Goal: Contribute content: Contribute content

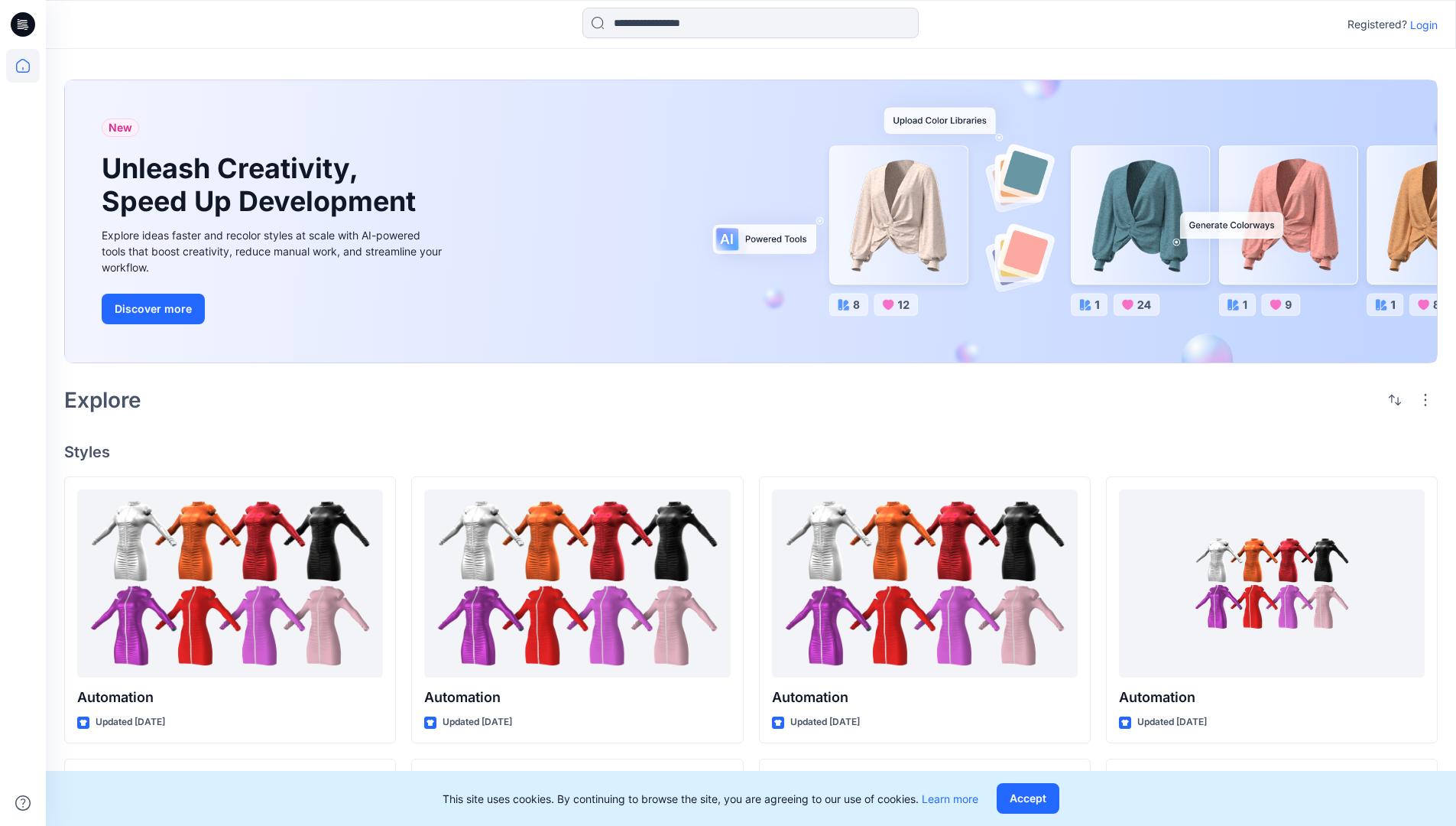
click at [1420, 24] on p "Login" at bounding box center [1424, 25] width 27 height 16
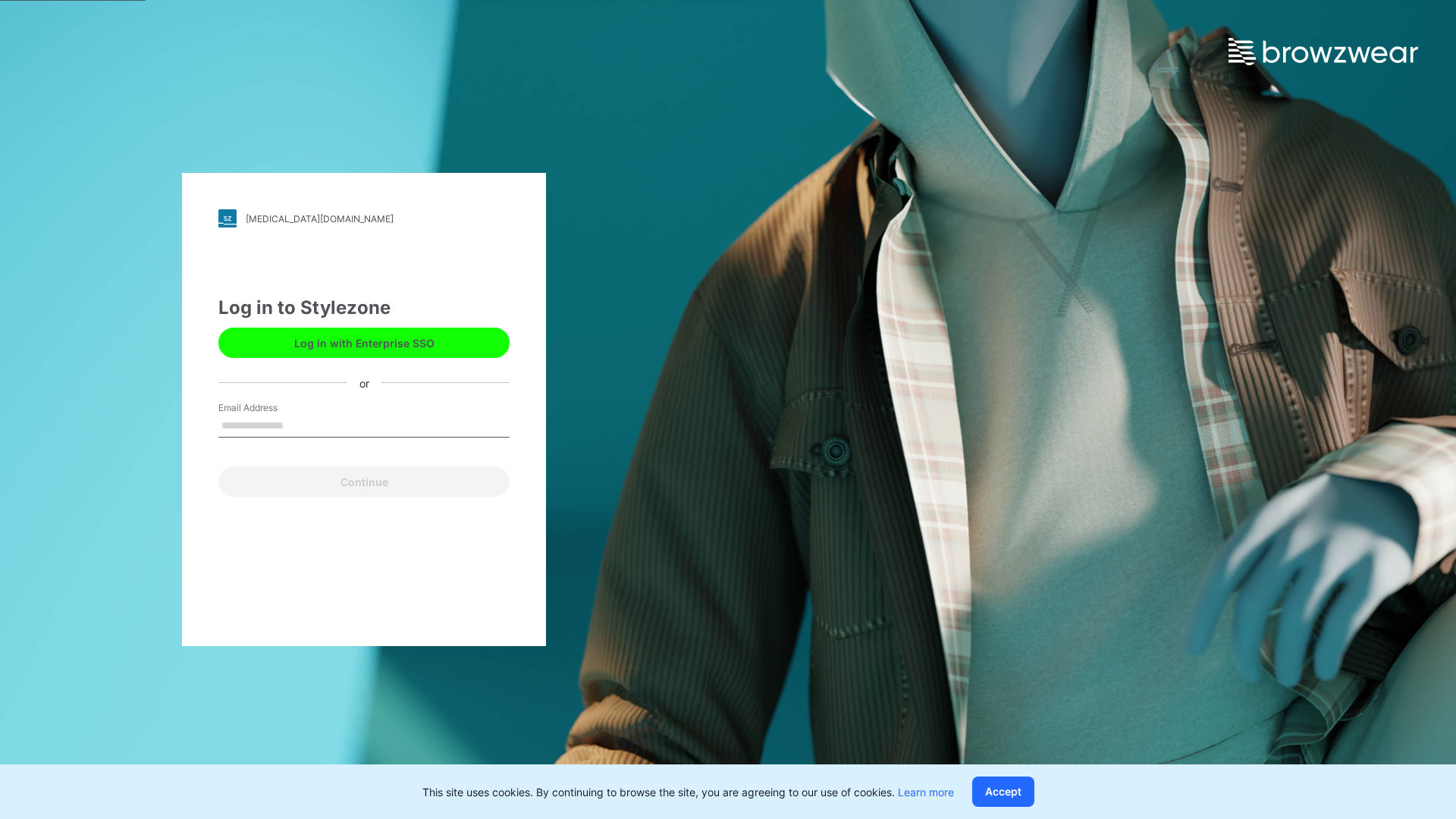
click at [300, 424] on input "Email Address" at bounding box center [364, 426] width 292 height 22
type input "**********"
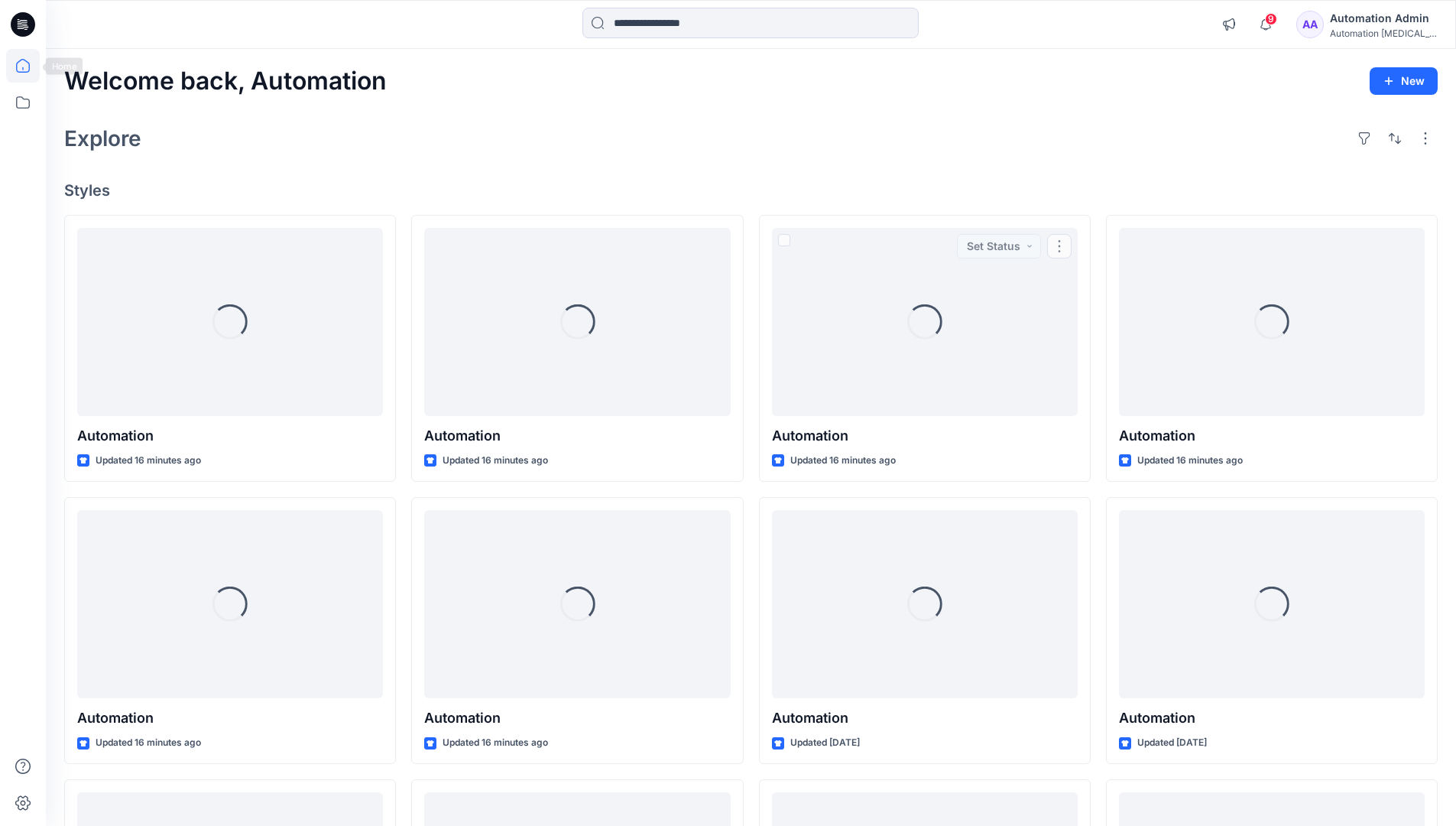
click at [29, 65] on icon at bounding box center [23, 65] width 14 height 14
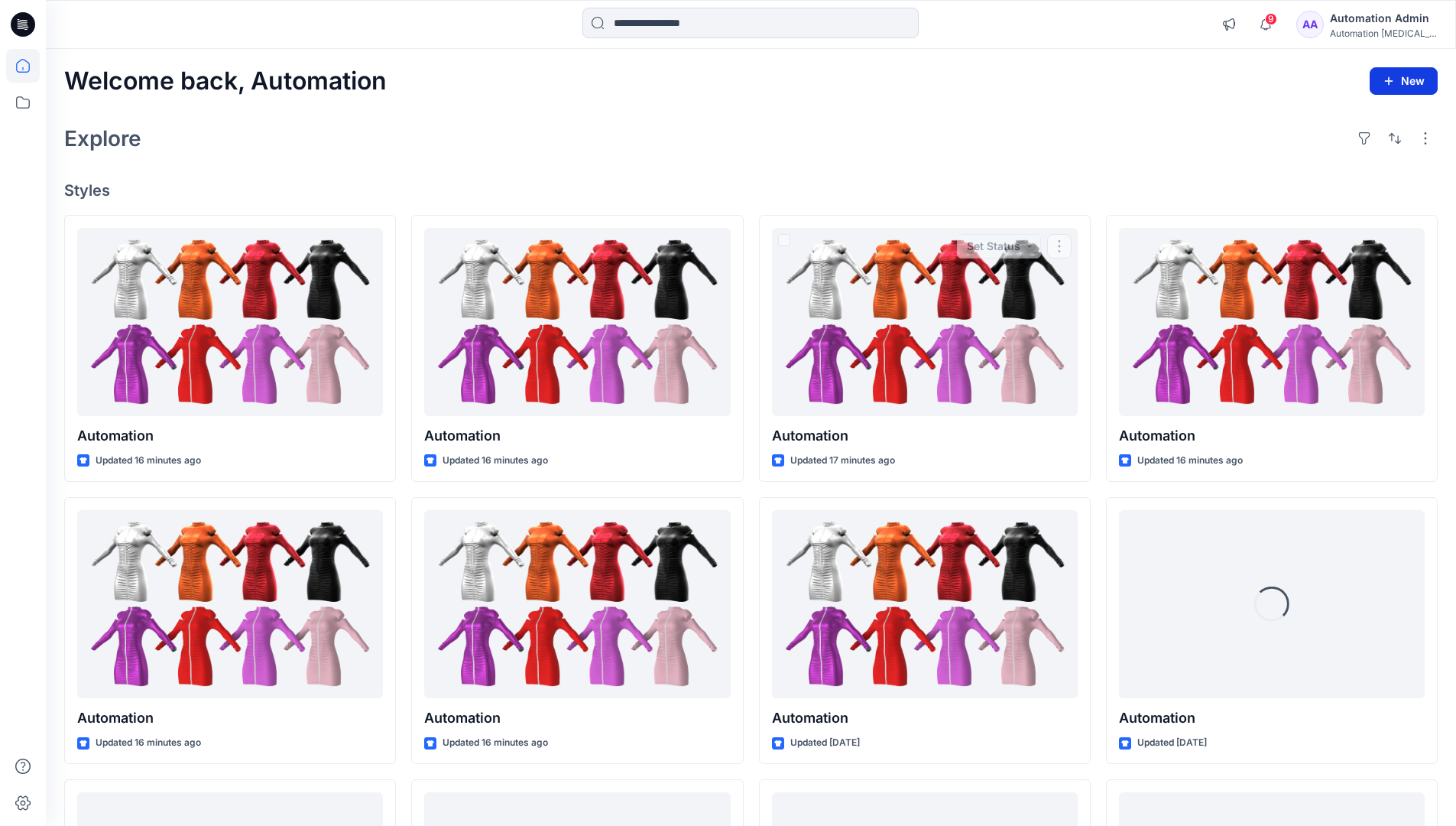
click at [1390, 78] on icon "button" at bounding box center [1388, 81] width 12 height 12
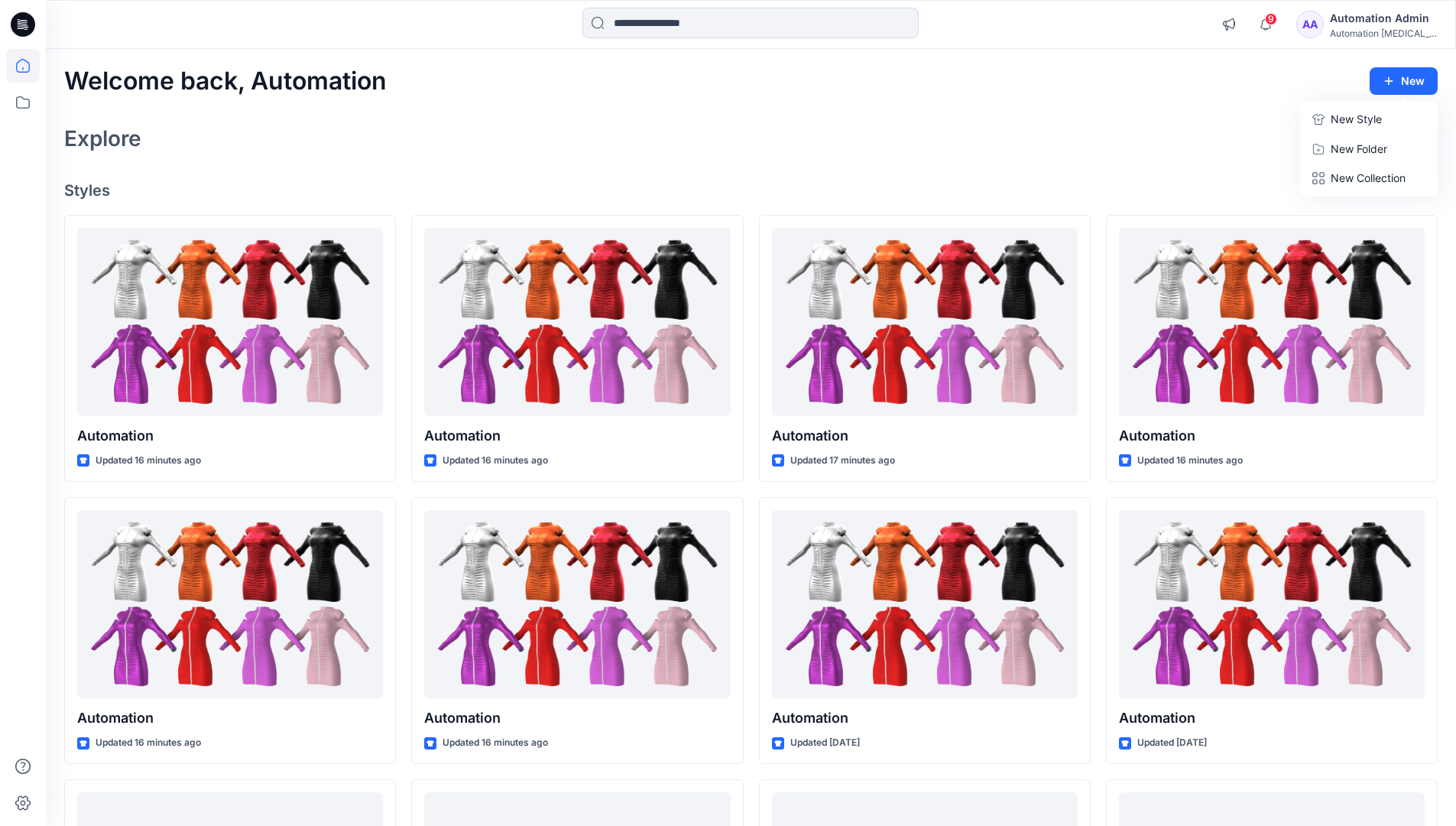
click at [1329, 123] on button "New Style" at bounding box center [1369, 119] width 132 height 31
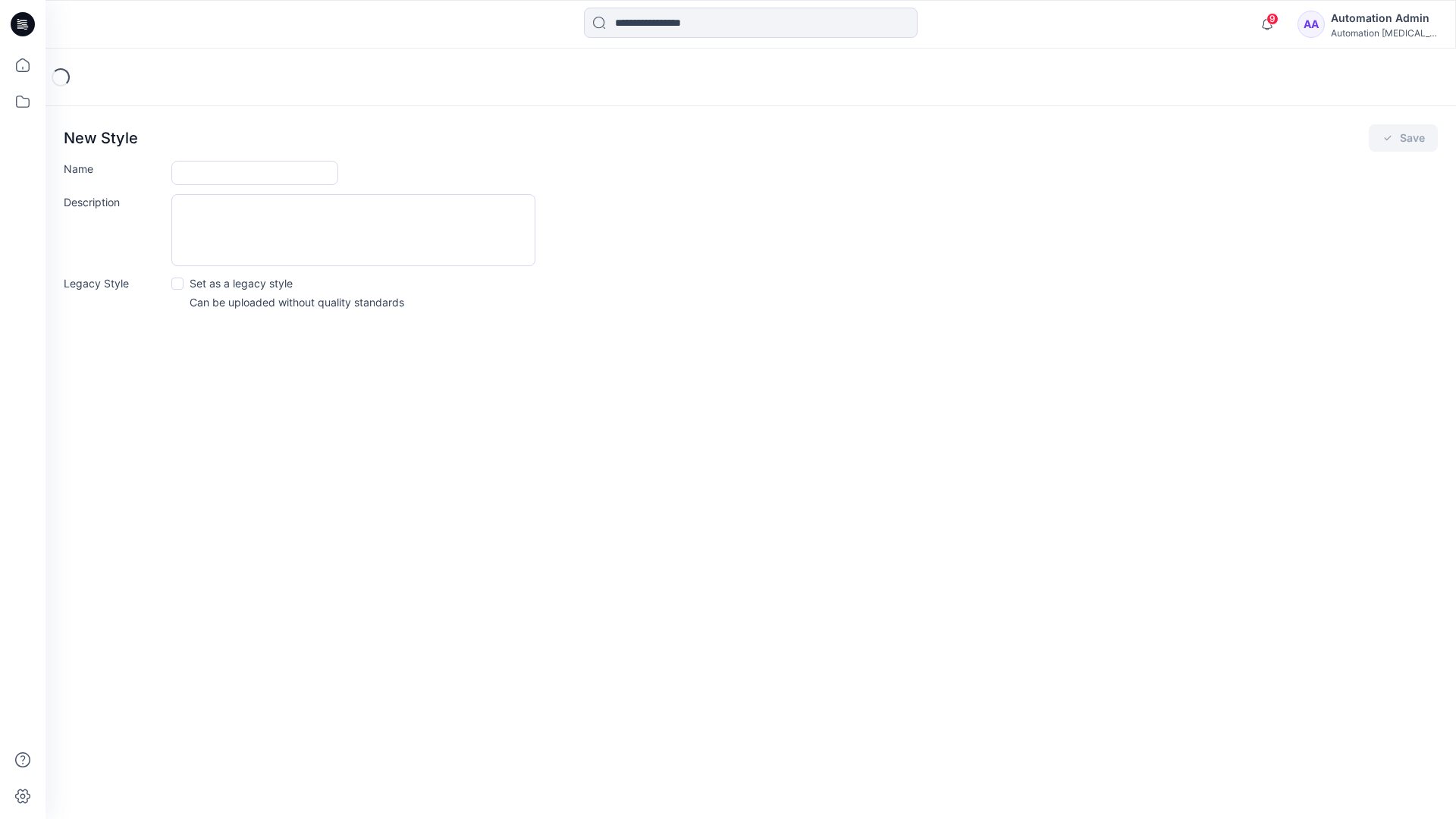
click at [215, 167] on input "Name" at bounding box center [255, 173] width 167 height 24
type input "**********"
click at [1403, 139] on button "Save" at bounding box center [1403, 138] width 69 height 27
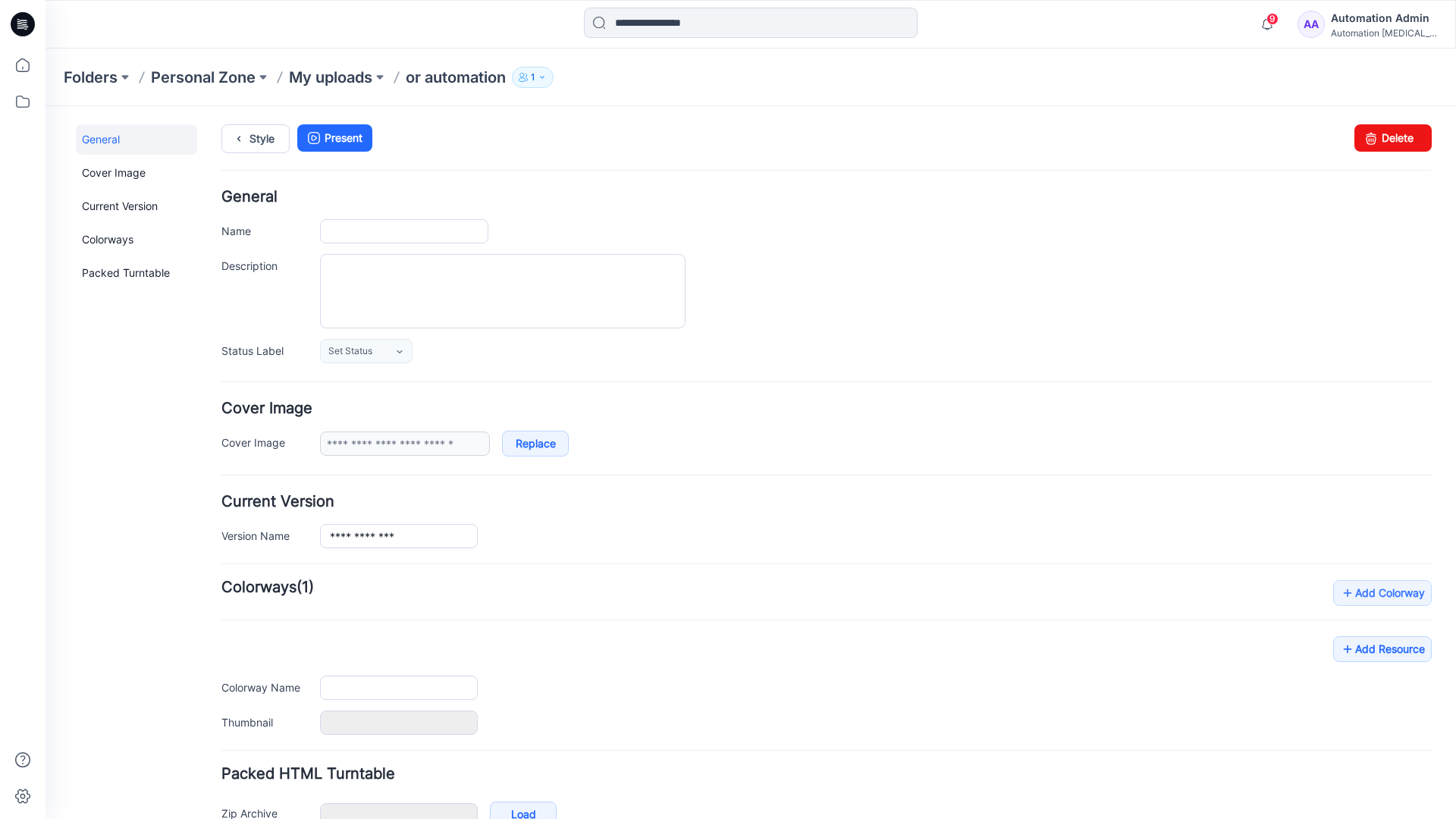
scroll to position [90, 0]
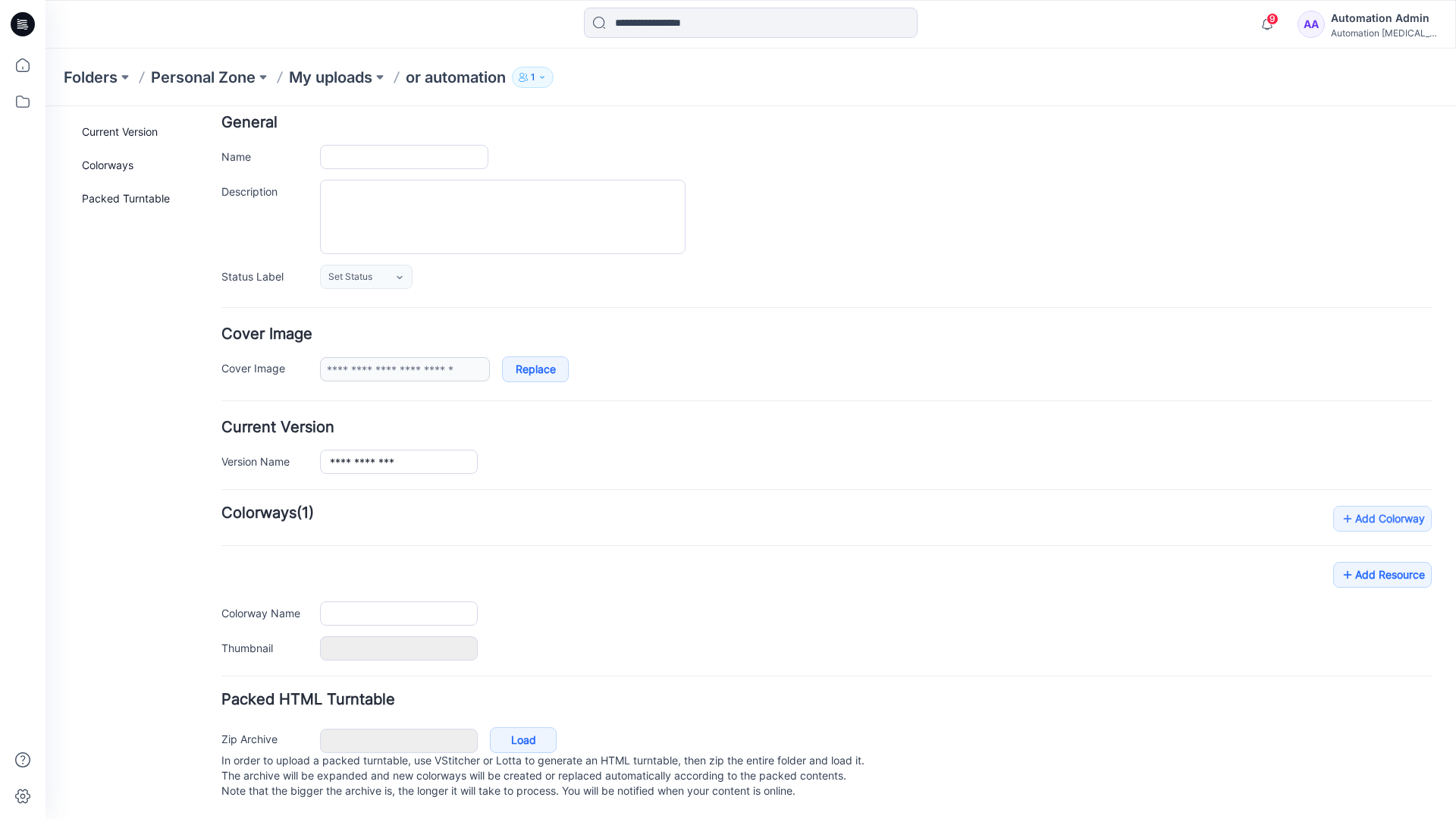
type input "**********"
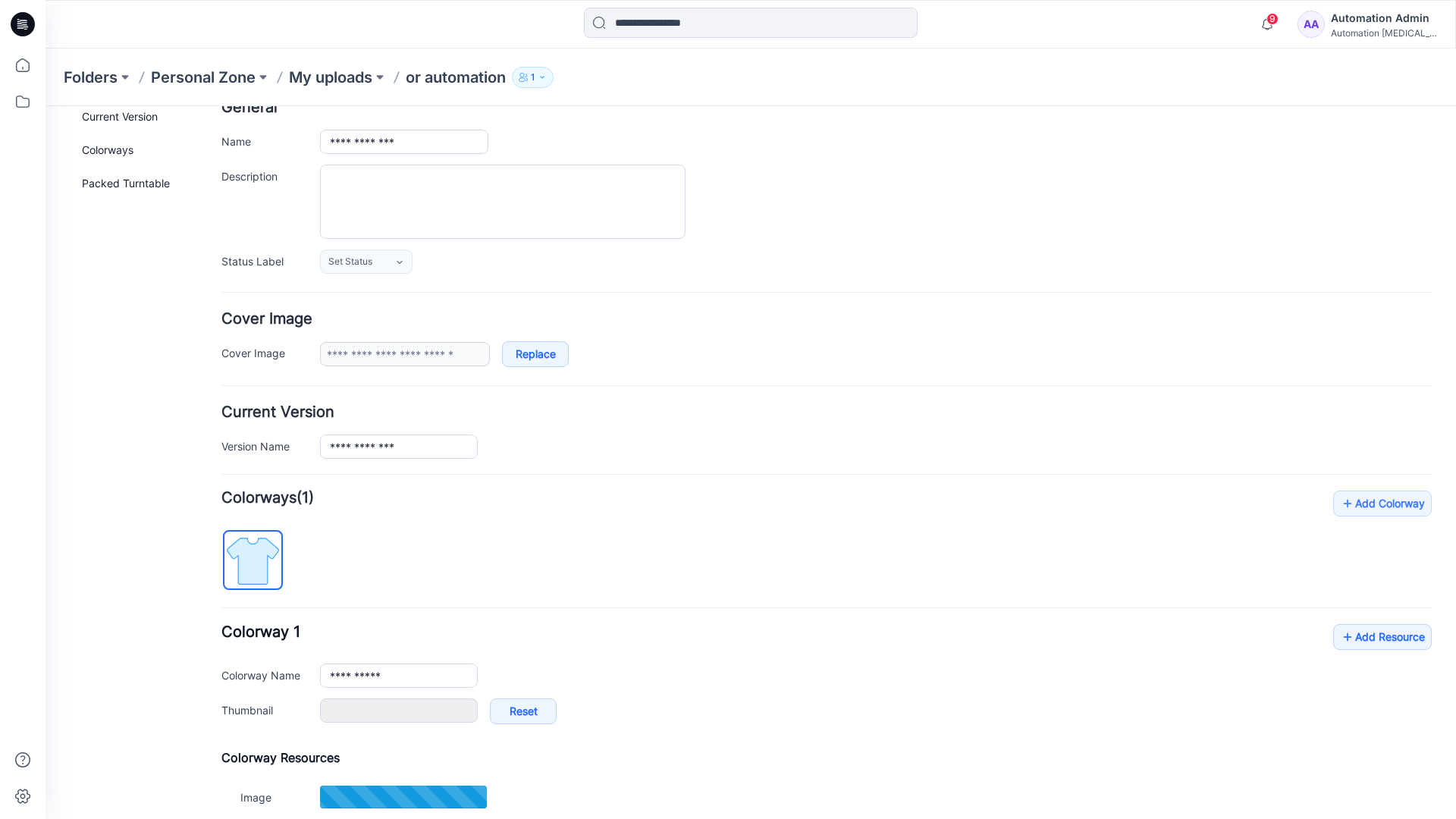
type input "**********"
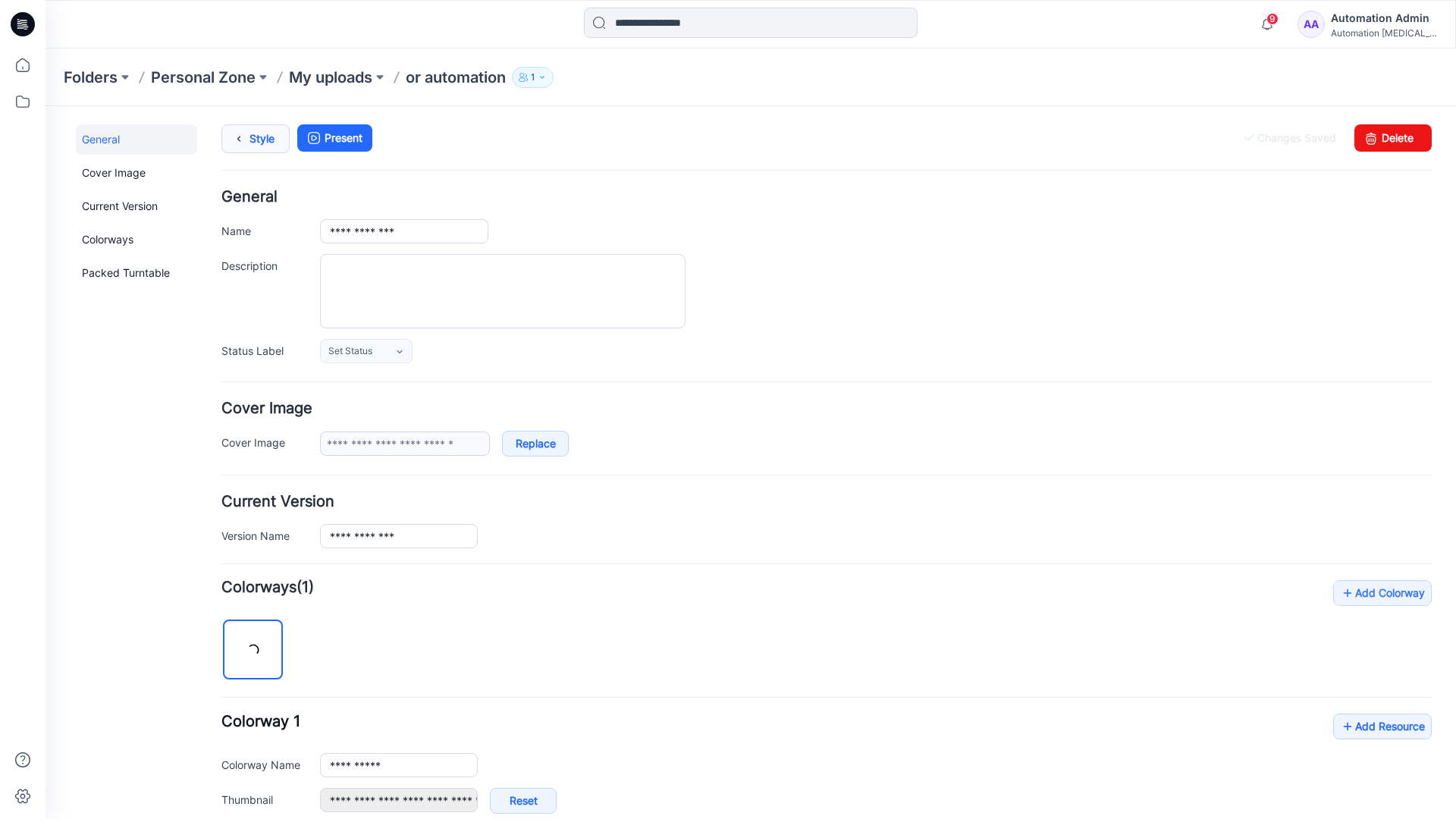
click at [251, 143] on link "Style" at bounding box center [255, 139] width 68 height 29
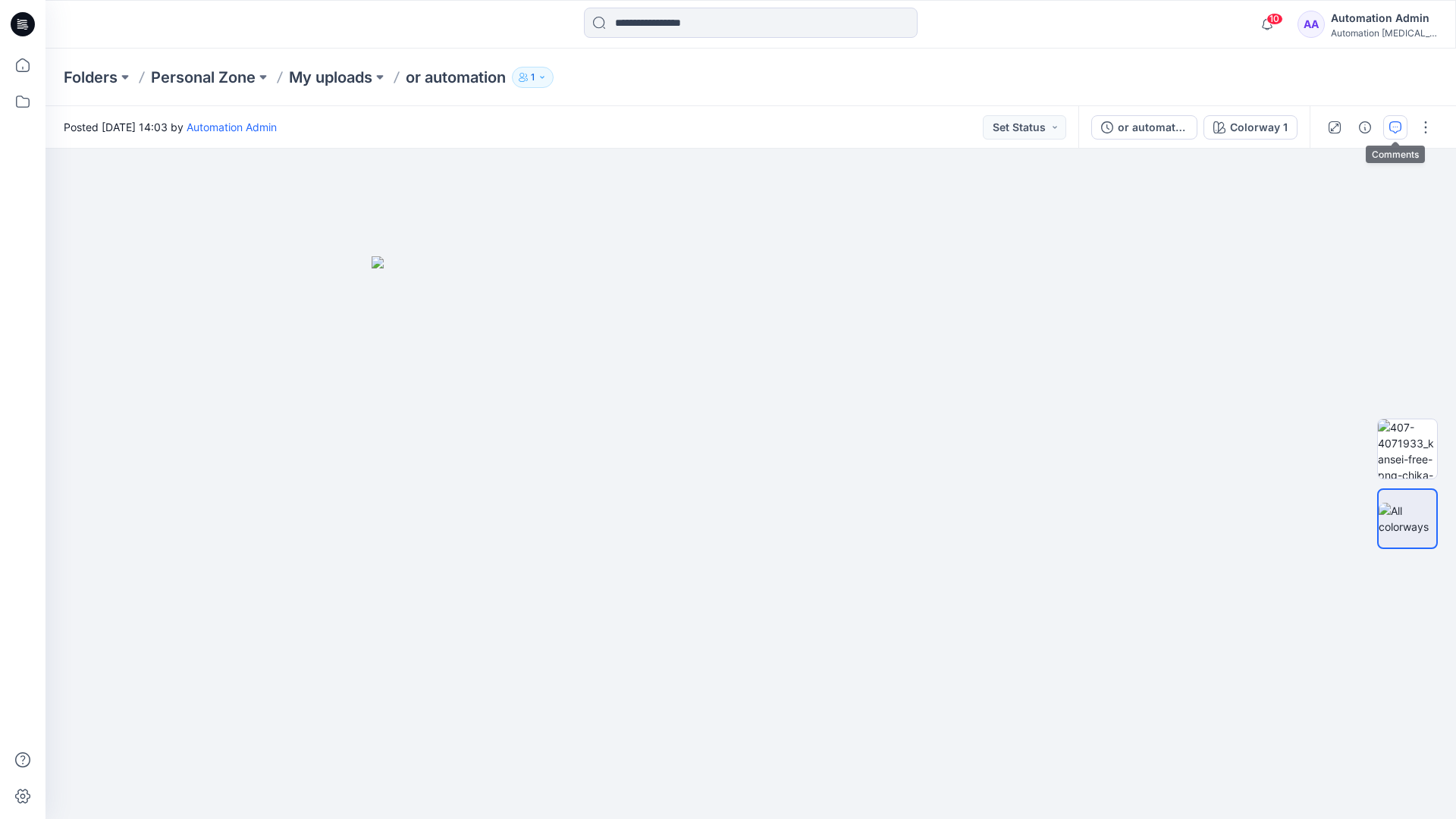
click at [1394, 120] on button "button" at bounding box center [1395, 127] width 24 height 24
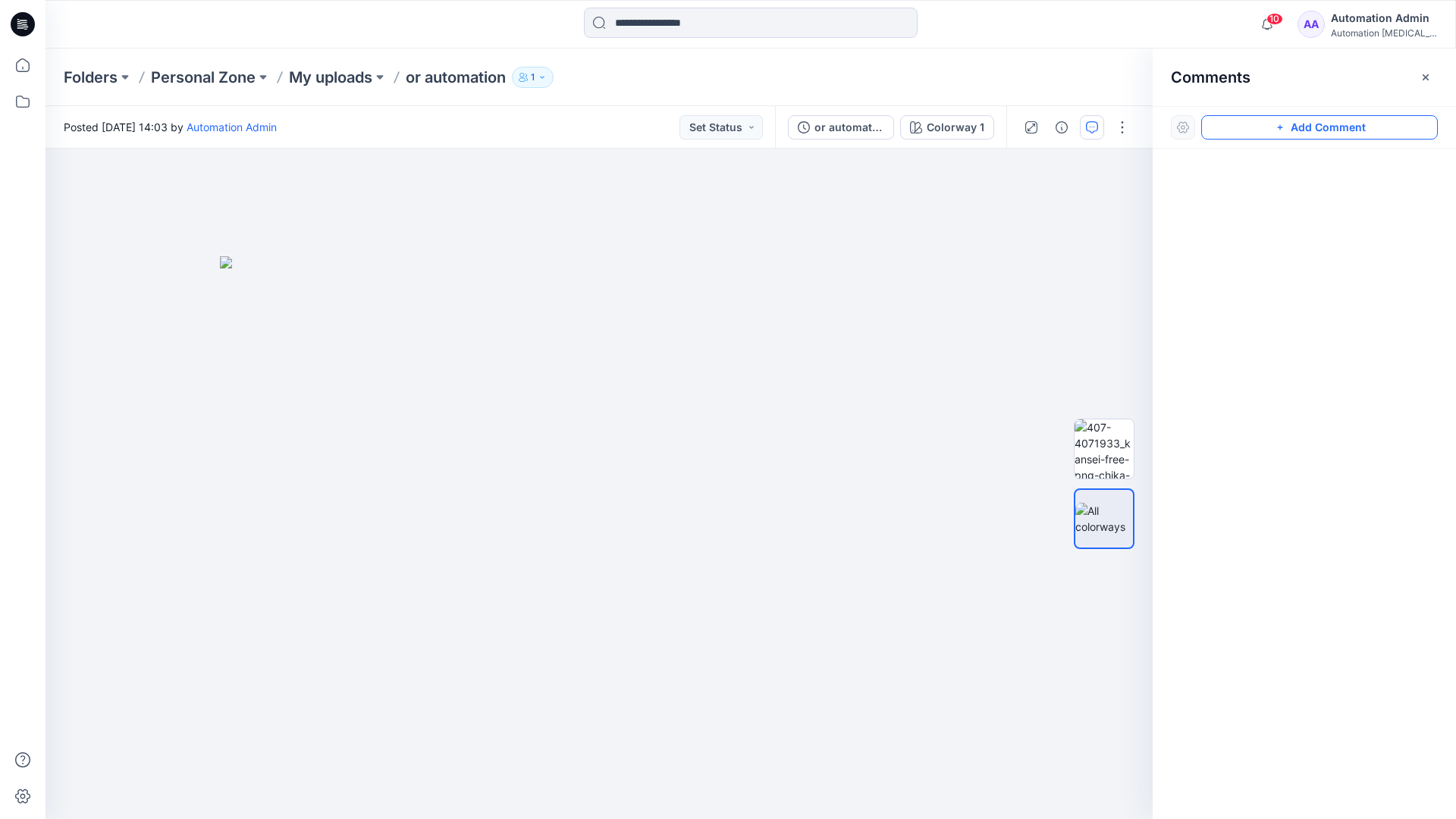
click at [1304, 128] on button "Add Comment" at bounding box center [1319, 127] width 236 height 24
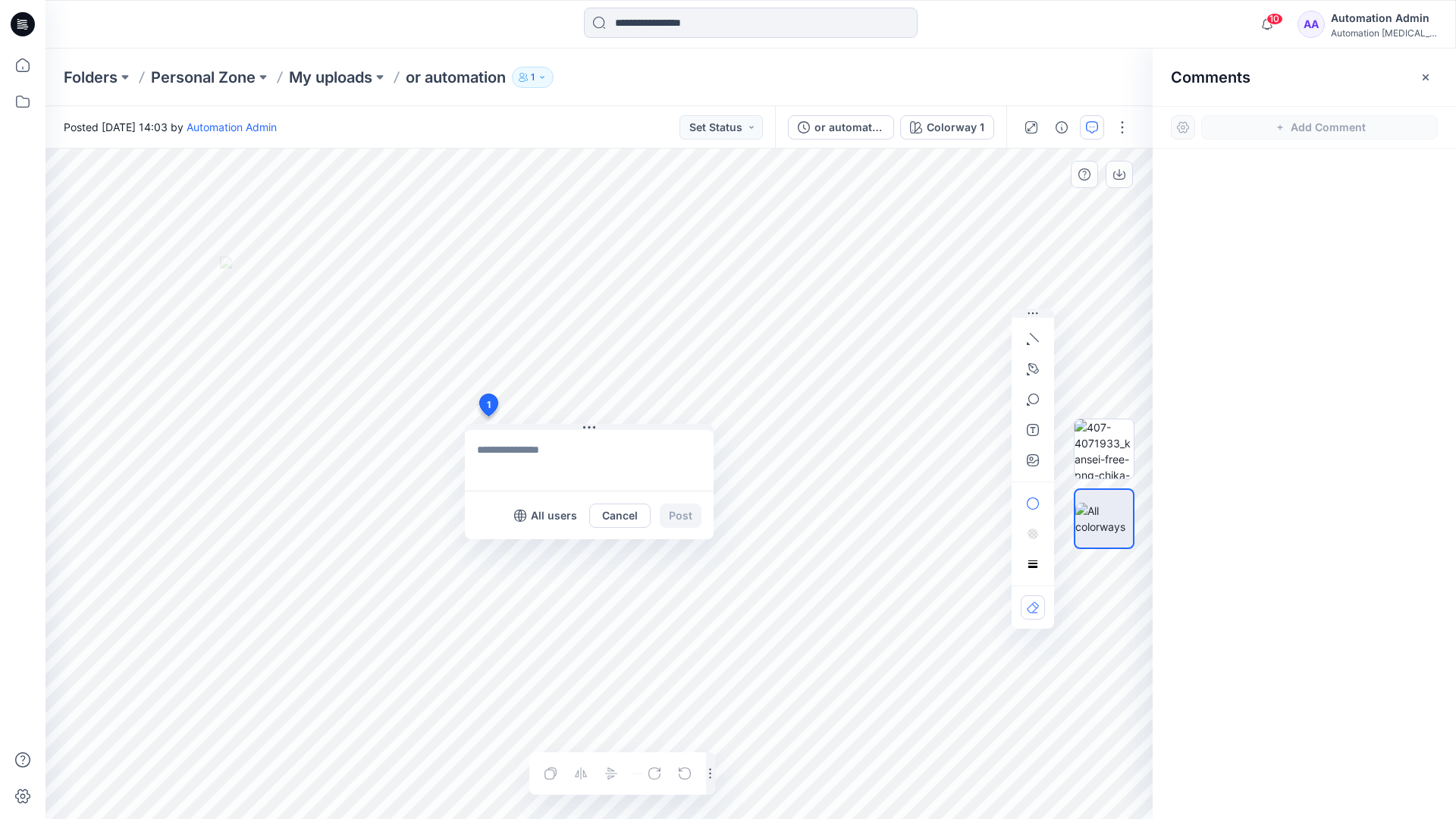
click at [488, 416] on div "1 All users Cancel Post Layer 1" at bounding box center [599, 484] width 1108 height 670
type textarea "****"
click at [1037, 335] on icon "button" at bounding box center [1032, 339] width 12 height 12
click at [1032, 366] on icon "button" at bounding box center [1032, 367] width 2 height 2
click at [680, 233] on icon "Layer 1" at bounding box center [599, 484] width 1108 height 670
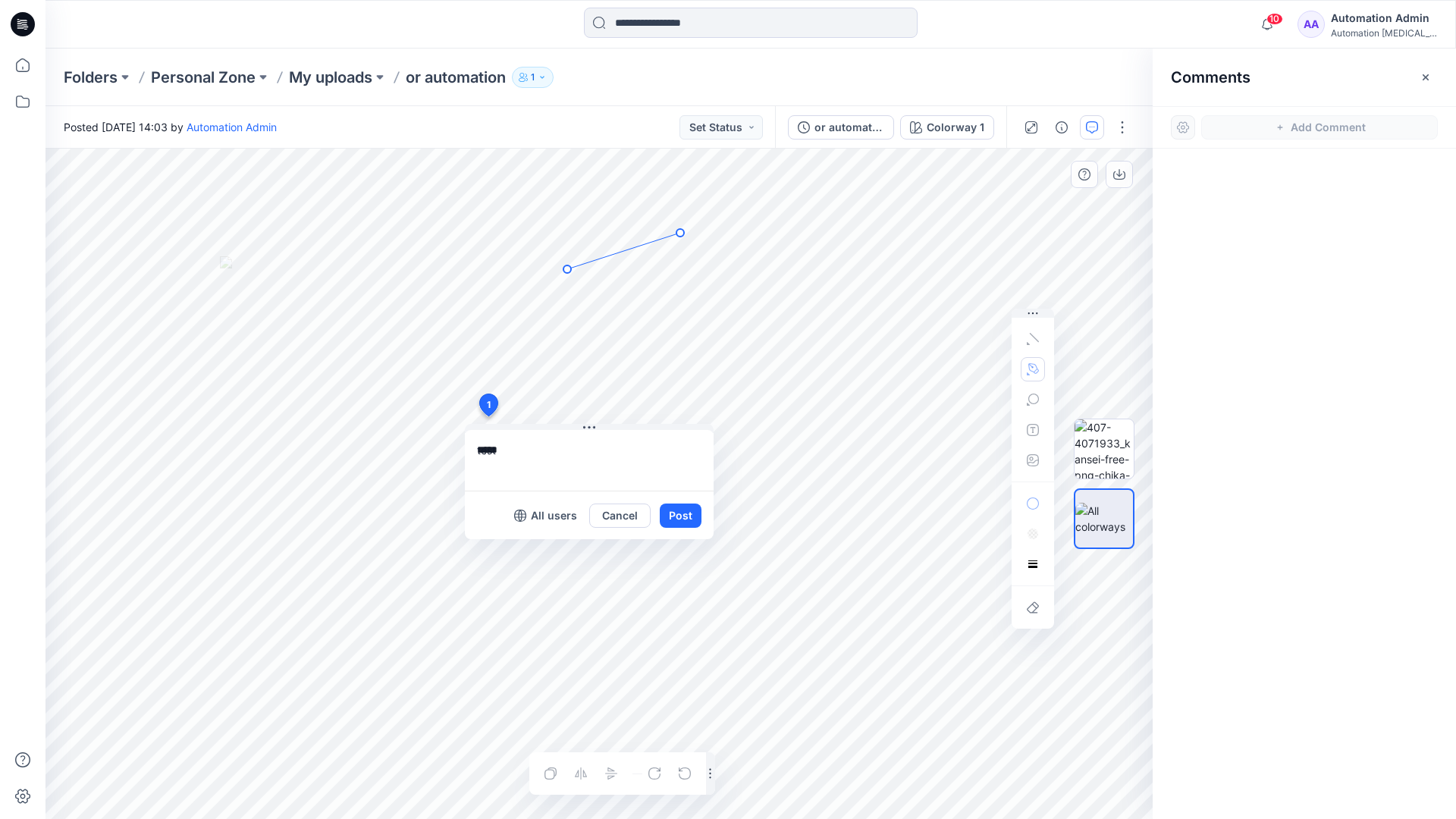
click at [567, 269] on icon "Layer 1" at bounding box center [599, 484] width 1108 height 670
click at [678, 234] on circle at bounding box center [680, 232] width 7 height 7
click at [1024, 367] on button "button" at bounding box center [1033, 369] width 24 height 24
click at [949, 367] on icon "button" at bounding box center [951, 368] width 10 height 10
click at [1032, 401] on icon "button" at bounding box center [1032, 399] width 12 height 12
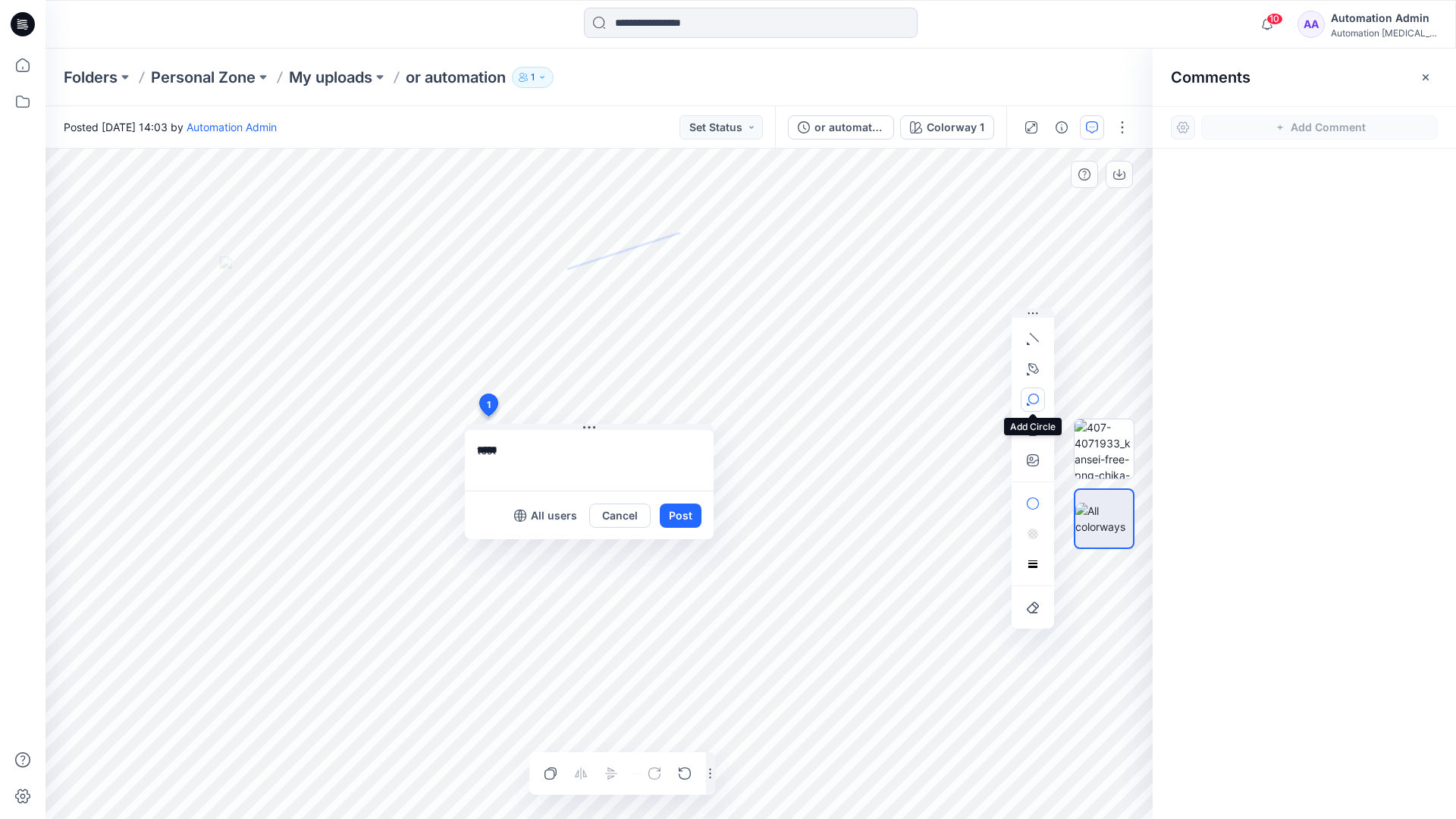
click at [1039, 395] on button "button" at bounding box center [1033, 399] width 24 height 24
click at [1033, 400] on icon "button" at bounding box center [1032, 399] width 12 height 12
click at [954, 402] on icon "button" at bounding box center [951, 400] width 12 height 12
click at [1030, 434] on icon "button" at bounding box center [1032, 429] width 12 height 12
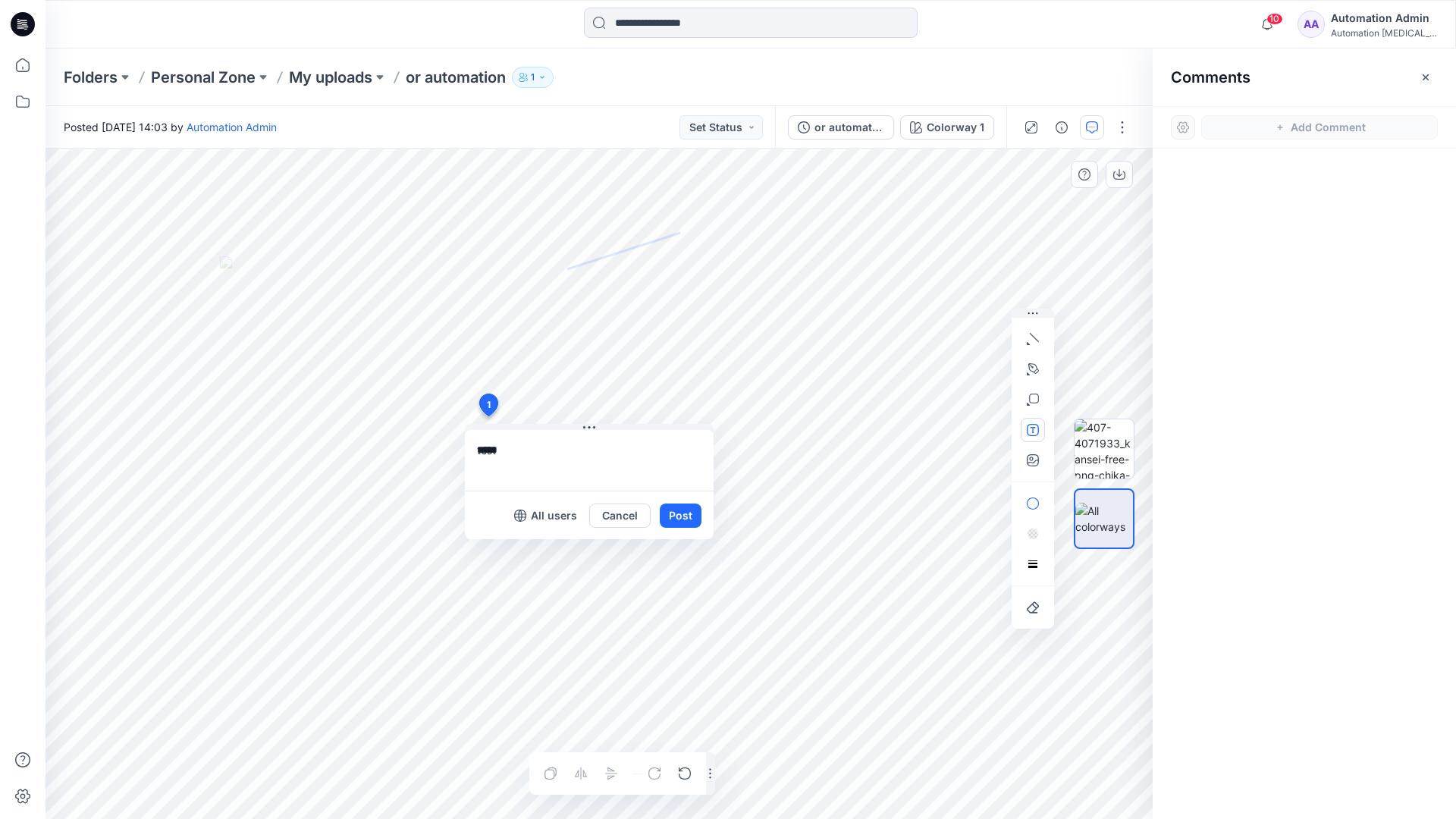
click at [1025, 432] on button "button" at bounding box center [1033, 430] width 24 height 24
type textarea "**********"
type input"] "**********"
click at [679, 516] on button "Post" at bounding box center [681, 516] width 42 height 24
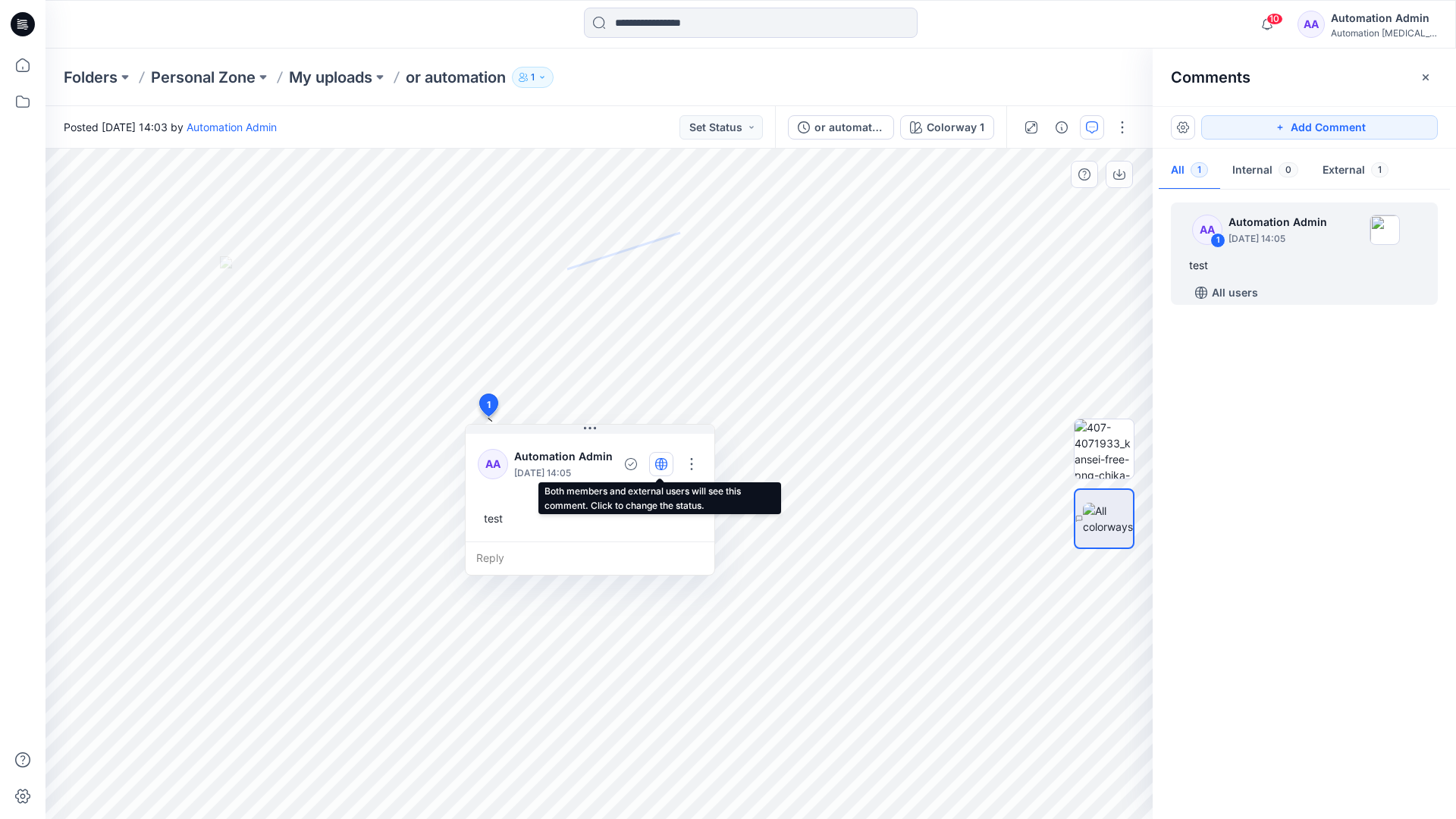
click at [659, 463] on icon "button" at bounding box center [661, 464] width 4 height 12
click at [660, 467] on icon "button" at bounding box center [661, 464] width 12 height 12
click at [564, 556] on div "Reply" at bounding box center [589, 558] width 249 height 34
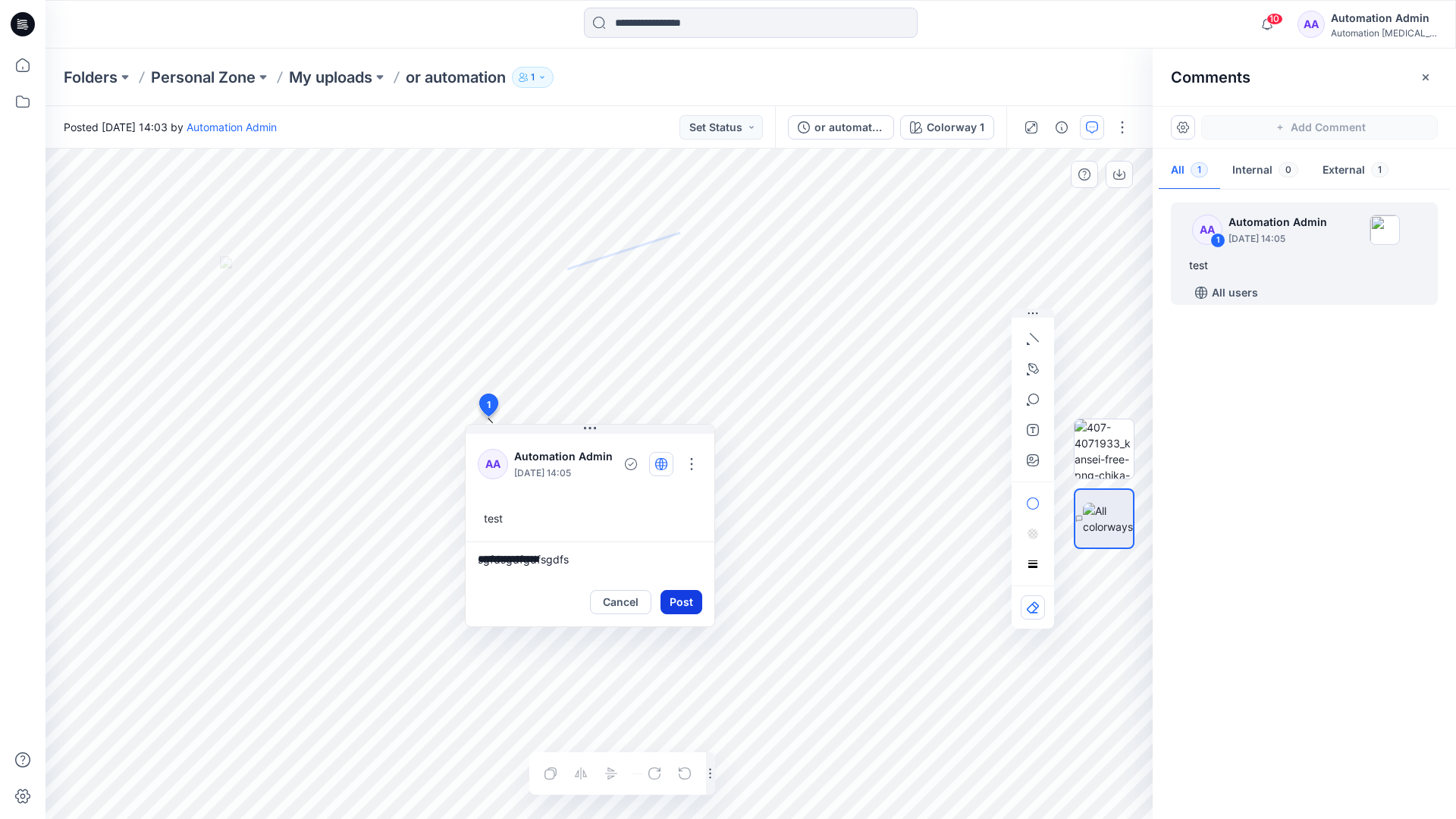
type textarea "**********"
click at [675, 593] on button "Post" at bounding box center [682, 602] width 42 height 24
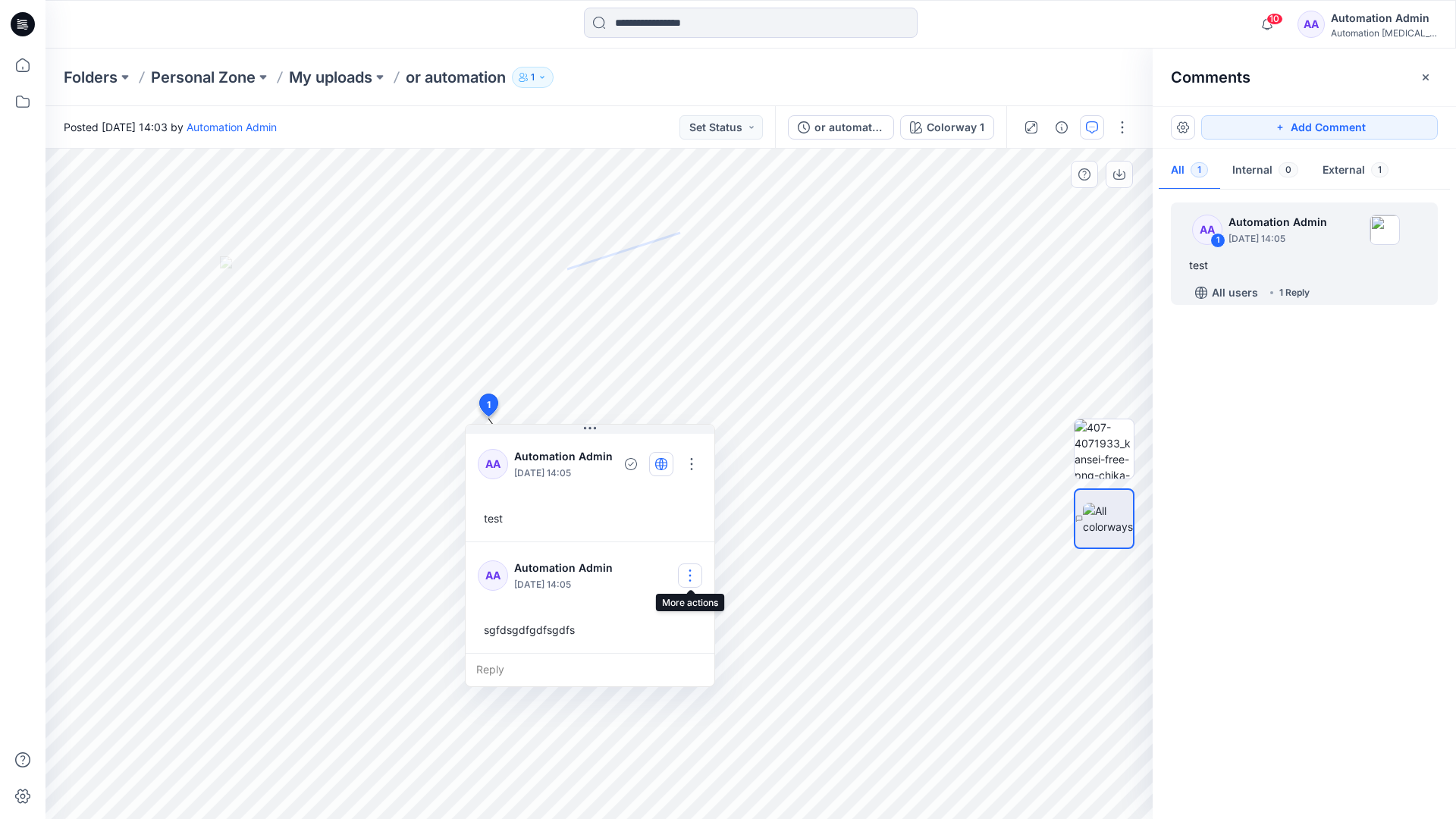
click at [695, 568] on button "button" at bounding box center [690, 576] width 24 height 24
click at [678, 656] on p "Delete comment" at bounding box center [699, 652] width 78 height 16
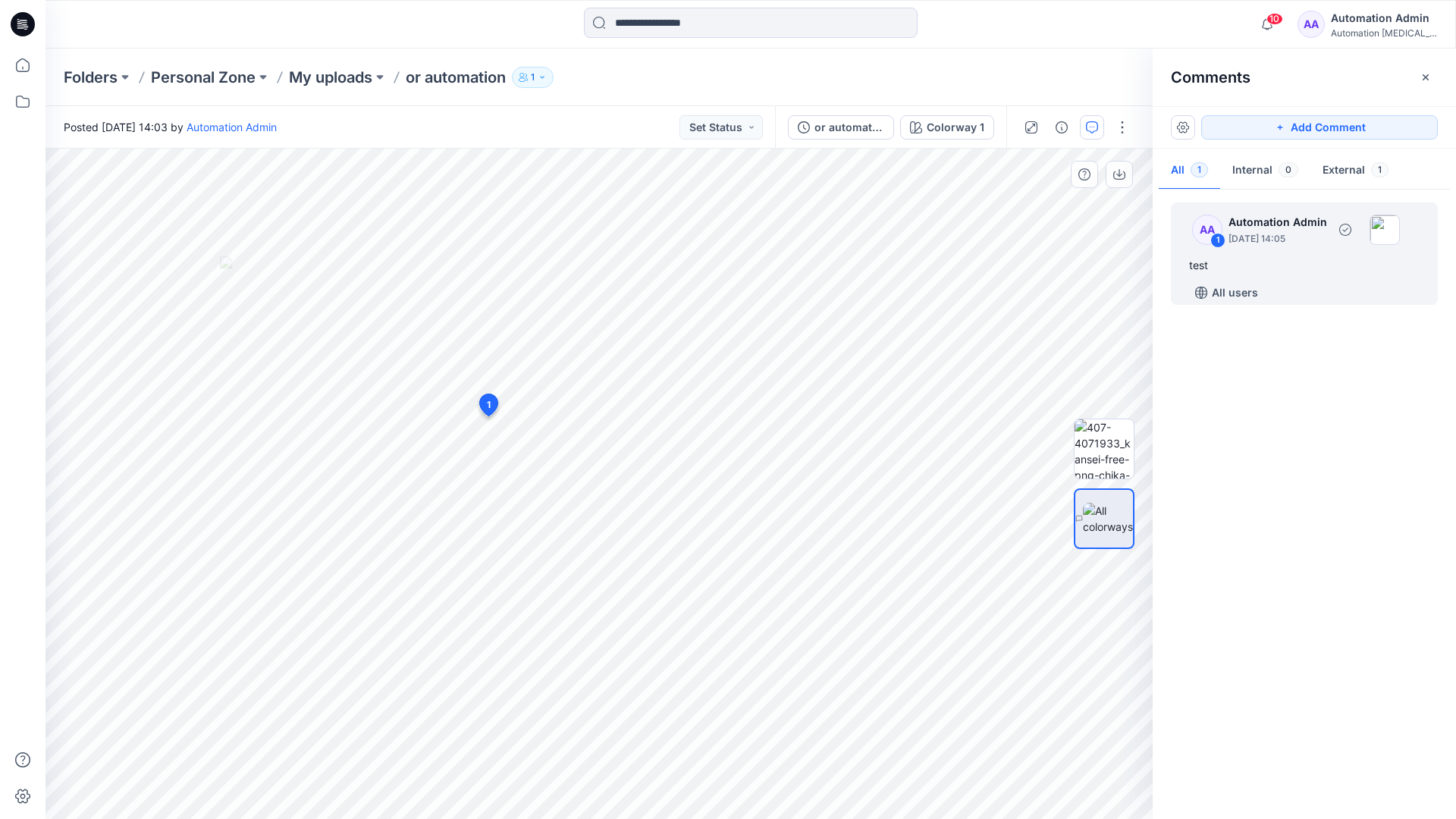
click at [1247, 260] on div "test" at bounding box center [1305, 265] width 231 height 18
click at [694, 457] on button "button" at bounding box center [692, 464] width 24 height 24
click at [680, 538] on p "Delete thread" at bounding box center [694, 540] width 67 height 16
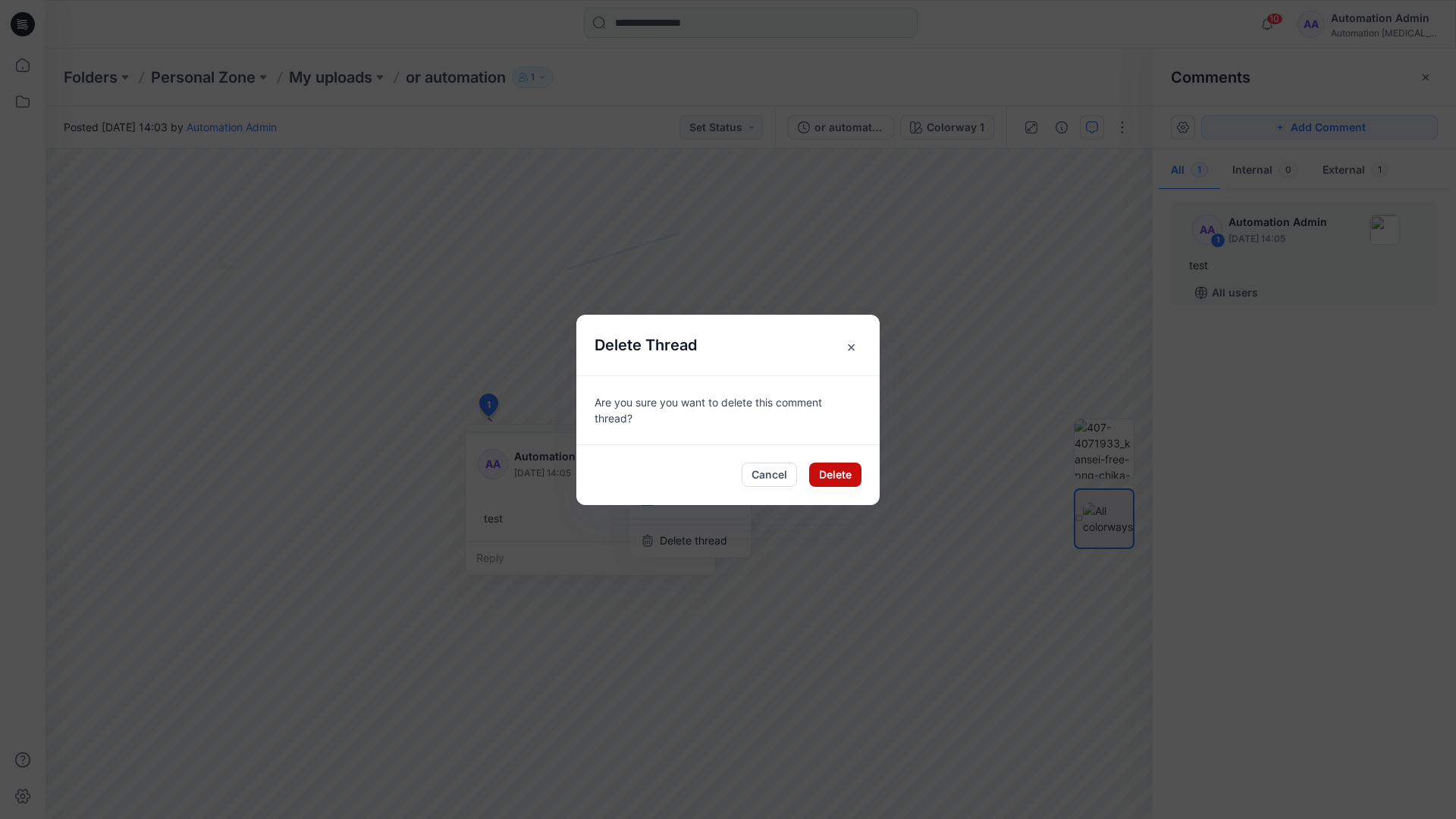
click at [839, 478] on button "Delete" at bounding box center [835, 475] width 52 height 24
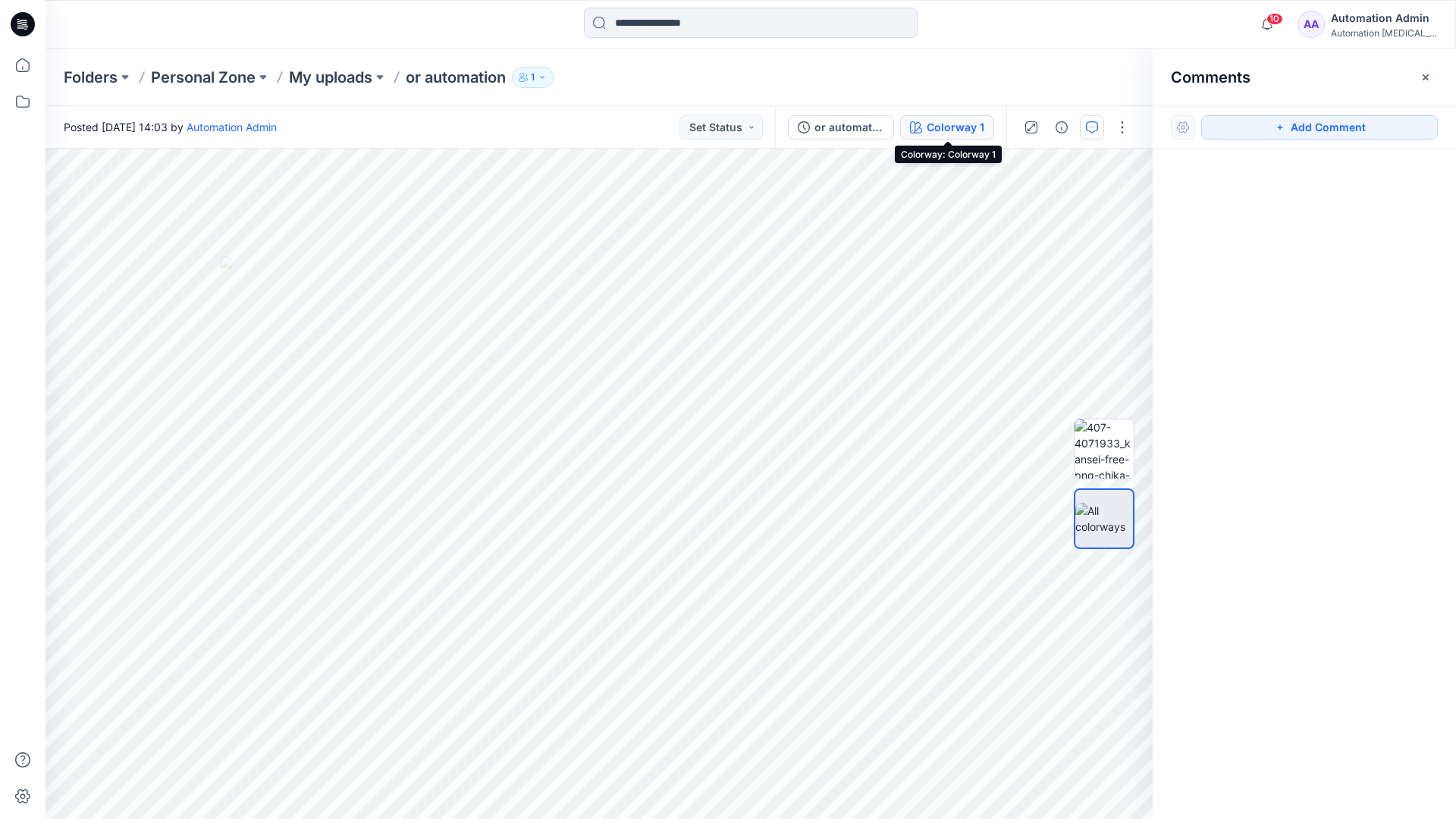
click at [931, 129] on div "Colorway 1" at bounding box center [955, 127] width 58 height 17
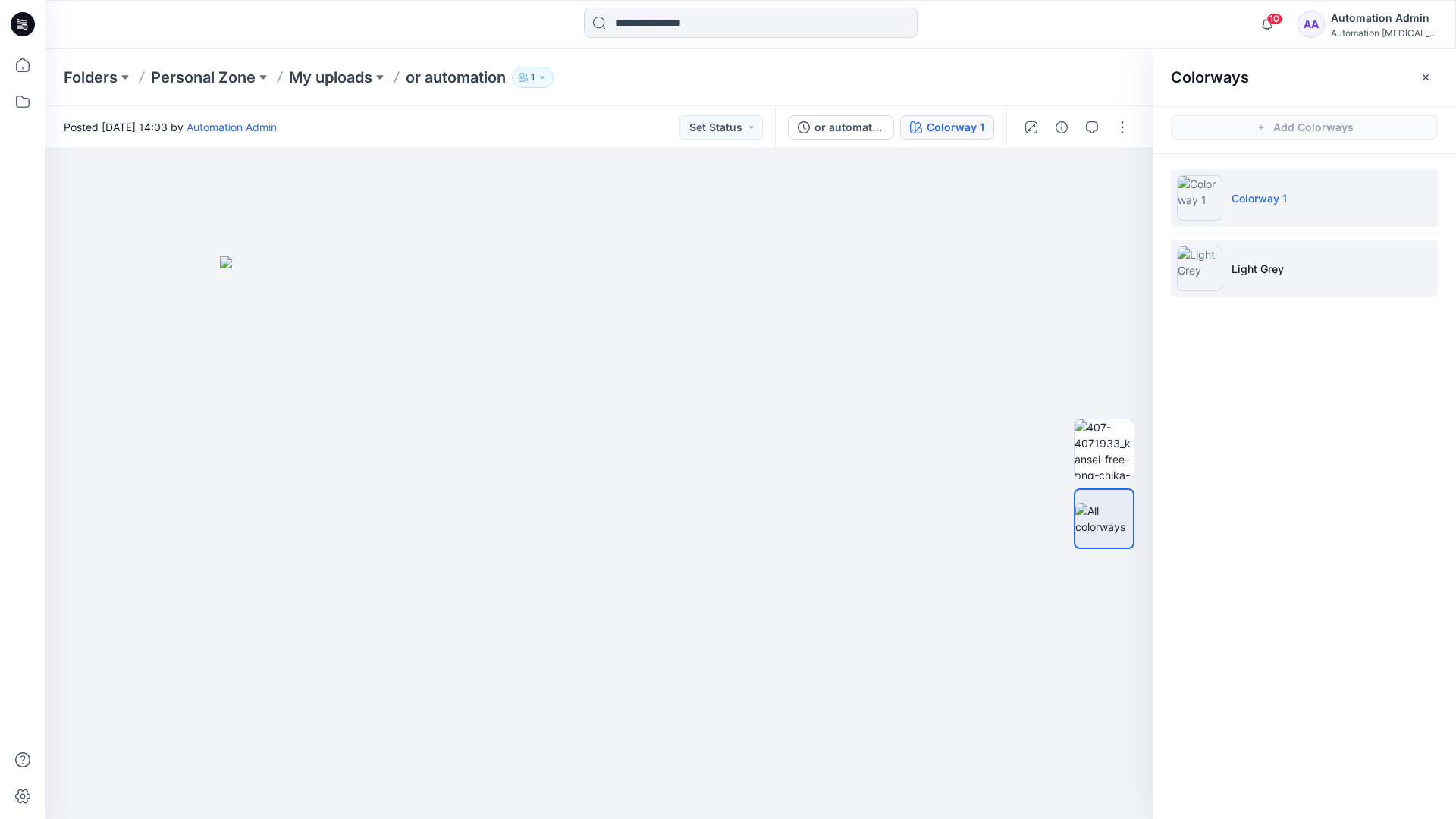
click at [1253, 270] on p "Light Grey" at bounding box center [1257, 269] width 52 height 16
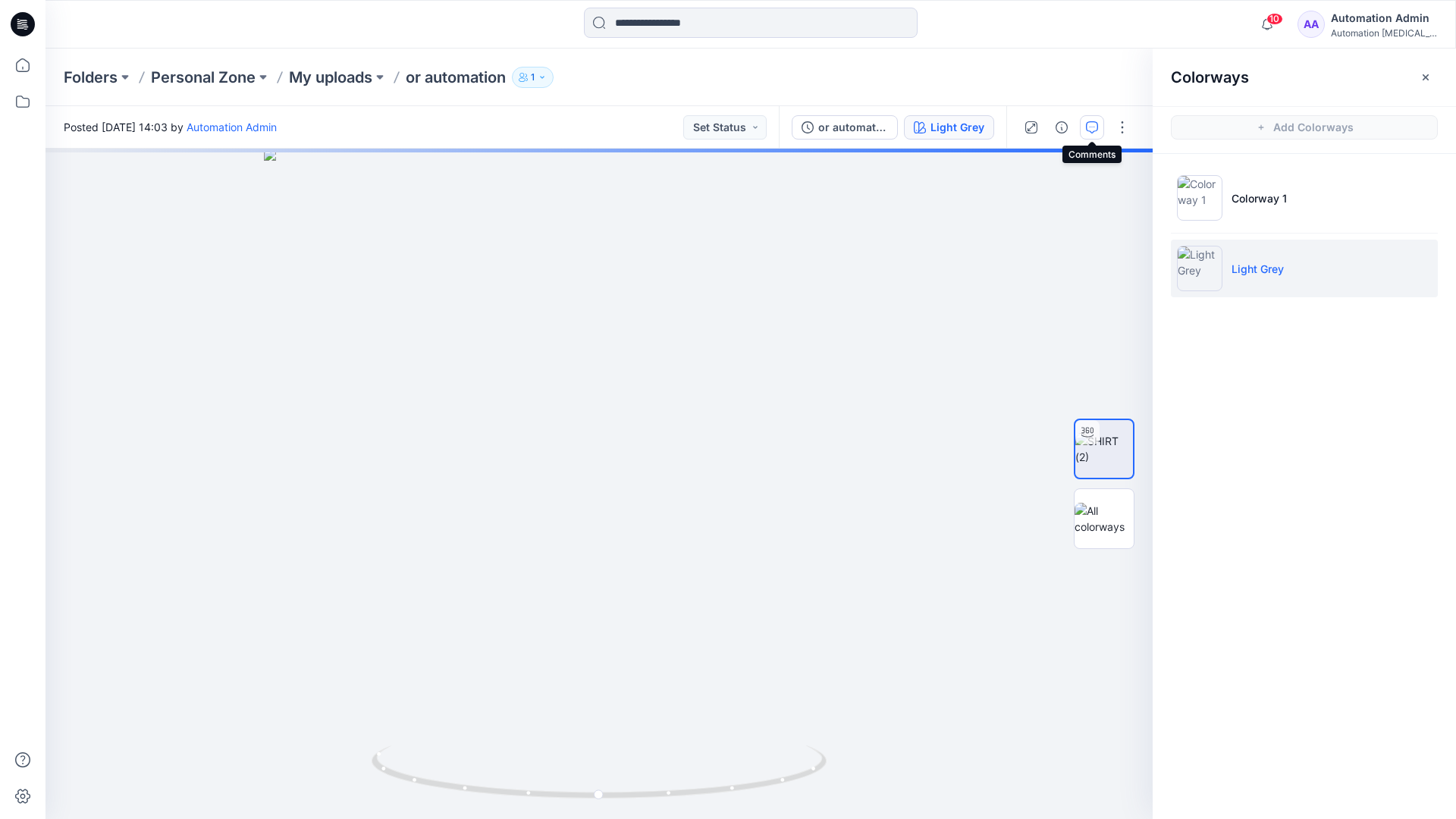
click at [1088, 132] on icon "button" at bounding box center [1092, 127] width 12 height 12
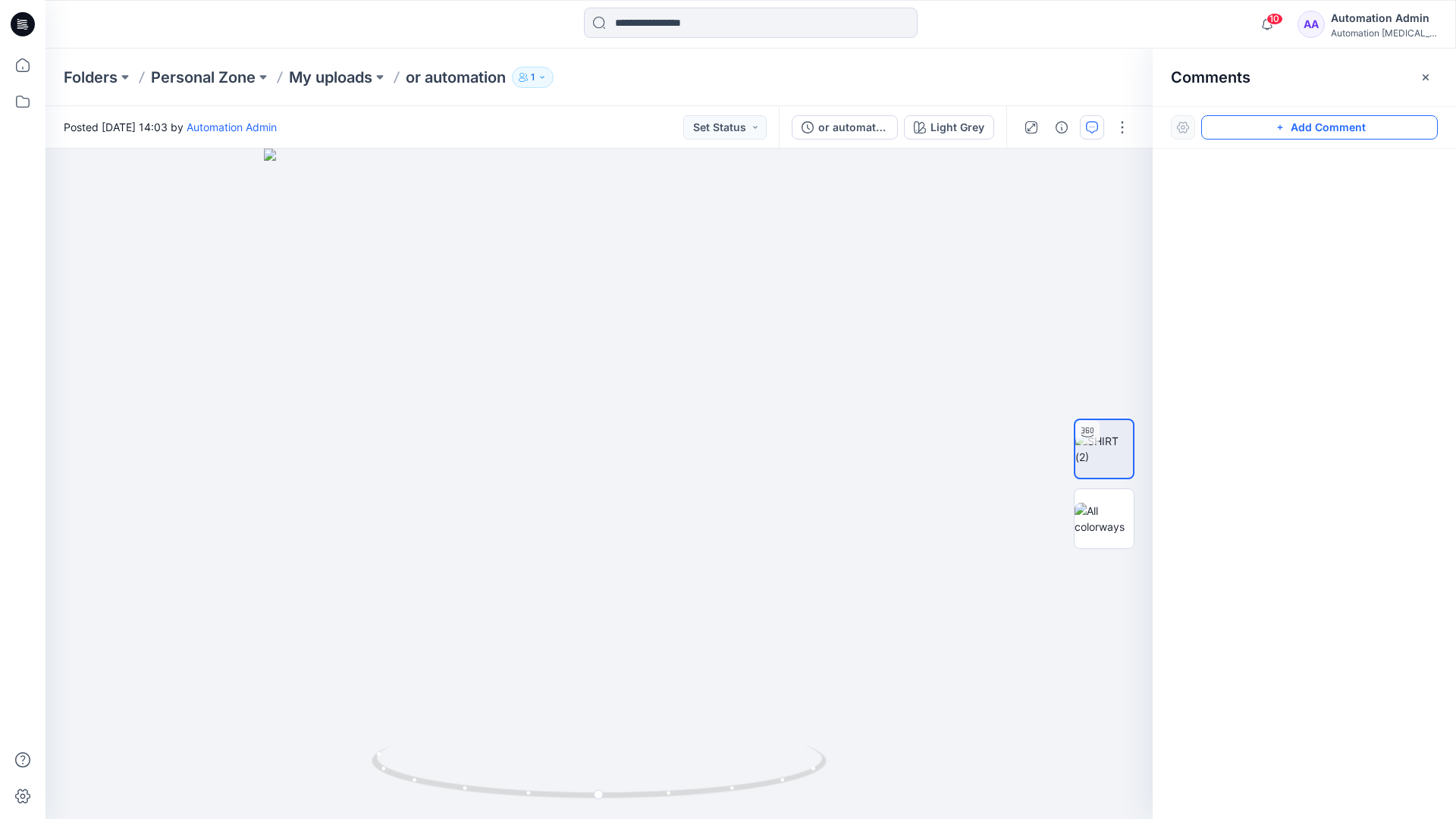
click at [1263, 131] on button "Add Comment" at bounding box center [1319, 127] width 236 height 24
click at [1235, 122] on button "Click on the style to leave a comment" at bounding box center [1319, 127] width 236 height 24
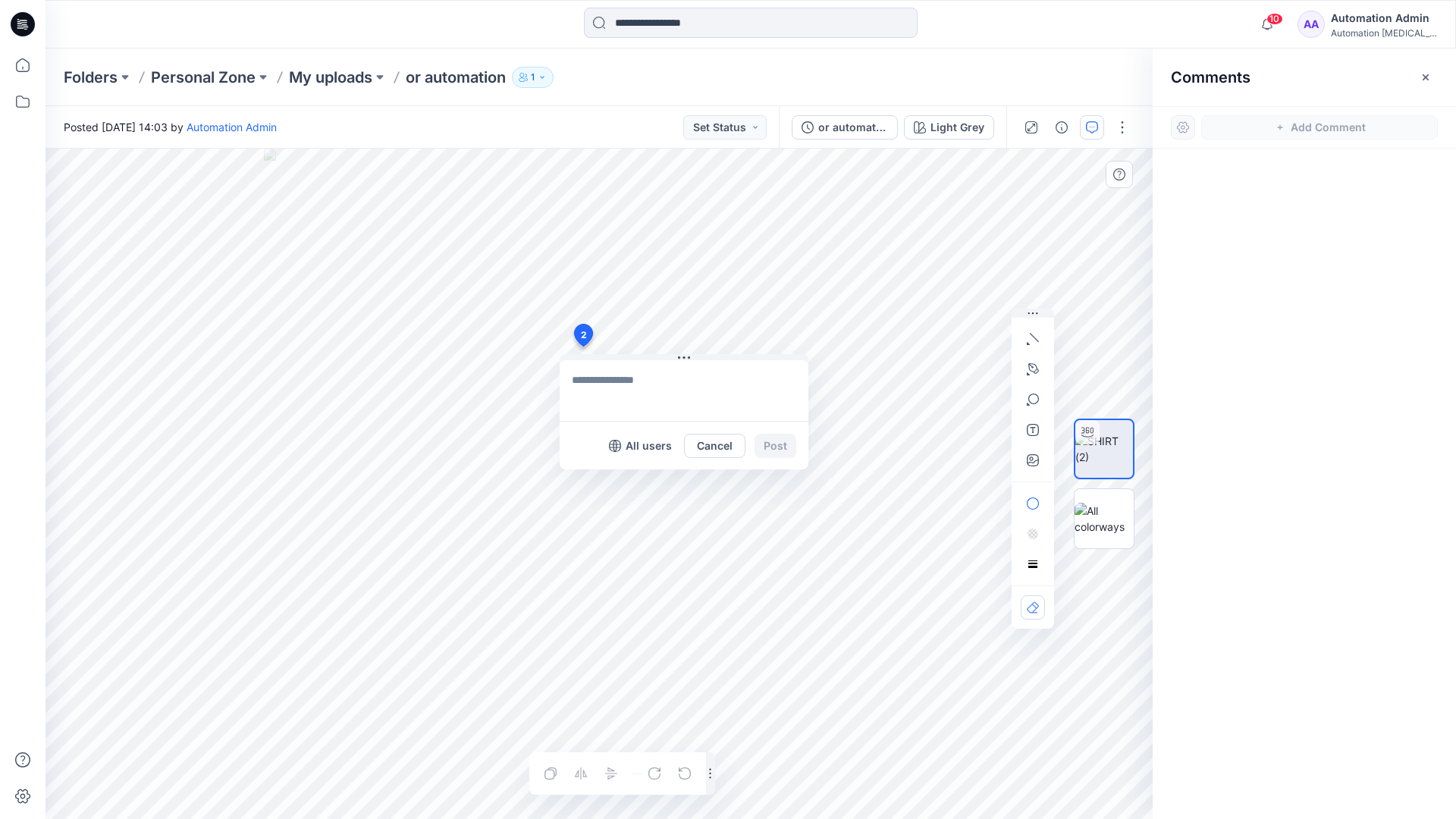
click at [582, 347] on div "2 All users Cancel Post Layer 1" at bounding box center [599, 484] width 1108 height 670
click at [1035, 345] on button "button" at bounding box center [1033, 339] width 24 height 24
click at [1032, 335] on icon "button" at bounding box center [1034, 337] width 9 height 9
click at [939, 335] on button "button" at bounding box center [951, 335] width 24 height 24
click at [1036, 365] on icon "button" at bounding box center [1033, 368] width 10 height 10
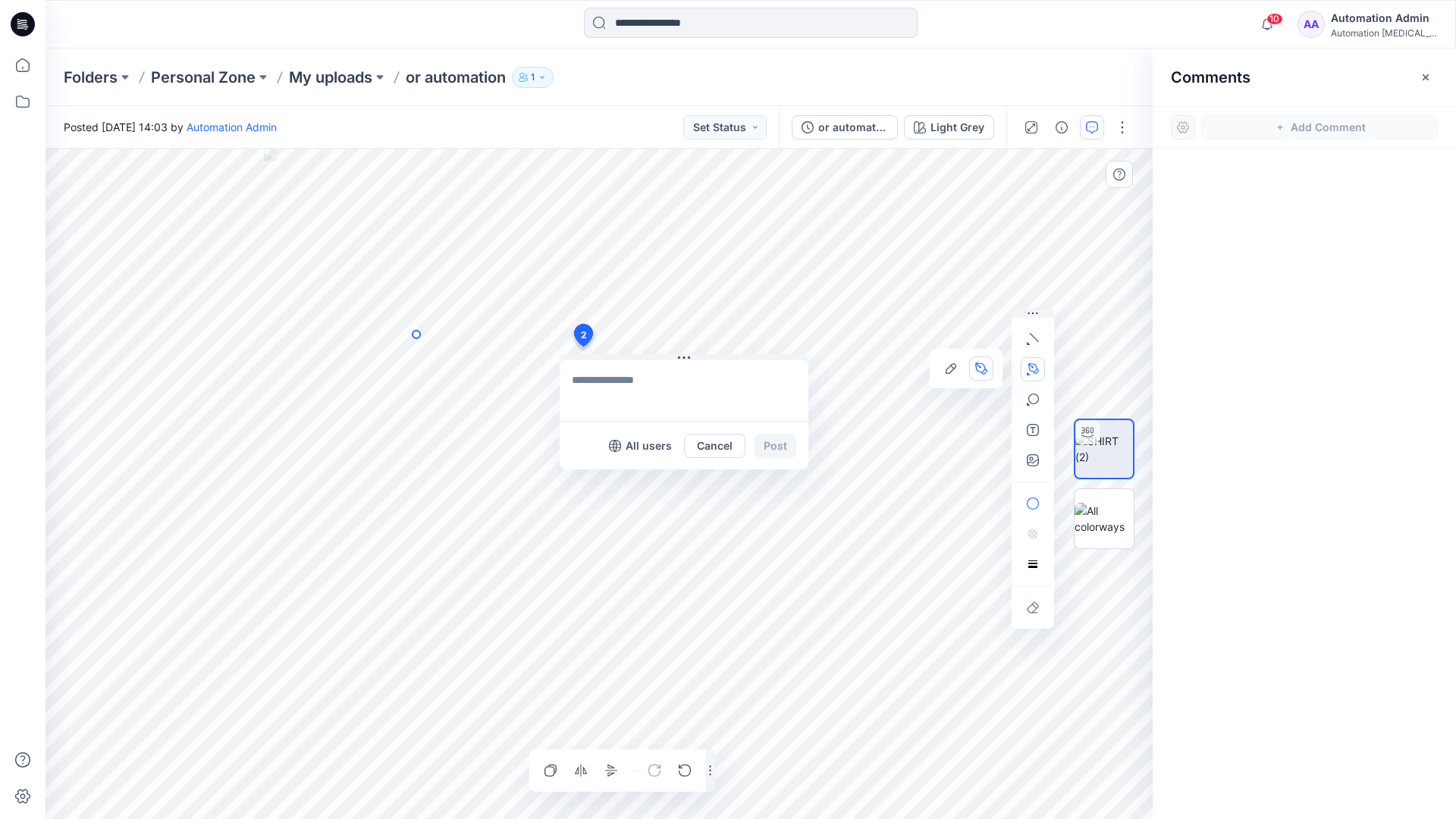
click at [416, 335] on icon "Layer 1" at bounding box center [599, 484] width 1108 height 670
click at [416, 335] on circle at bounding box center [416, 334] width 7 height 7
click at [361, 362] on icon "Layer 1" at bounding box center [599, 484] width 1108 height 670
click at [361, 362] on circle at bounding box center [360, 361] width 7 height 7
click at [1033, 407] on button "button" at bounding box center [1033, 399] width 24 height 24
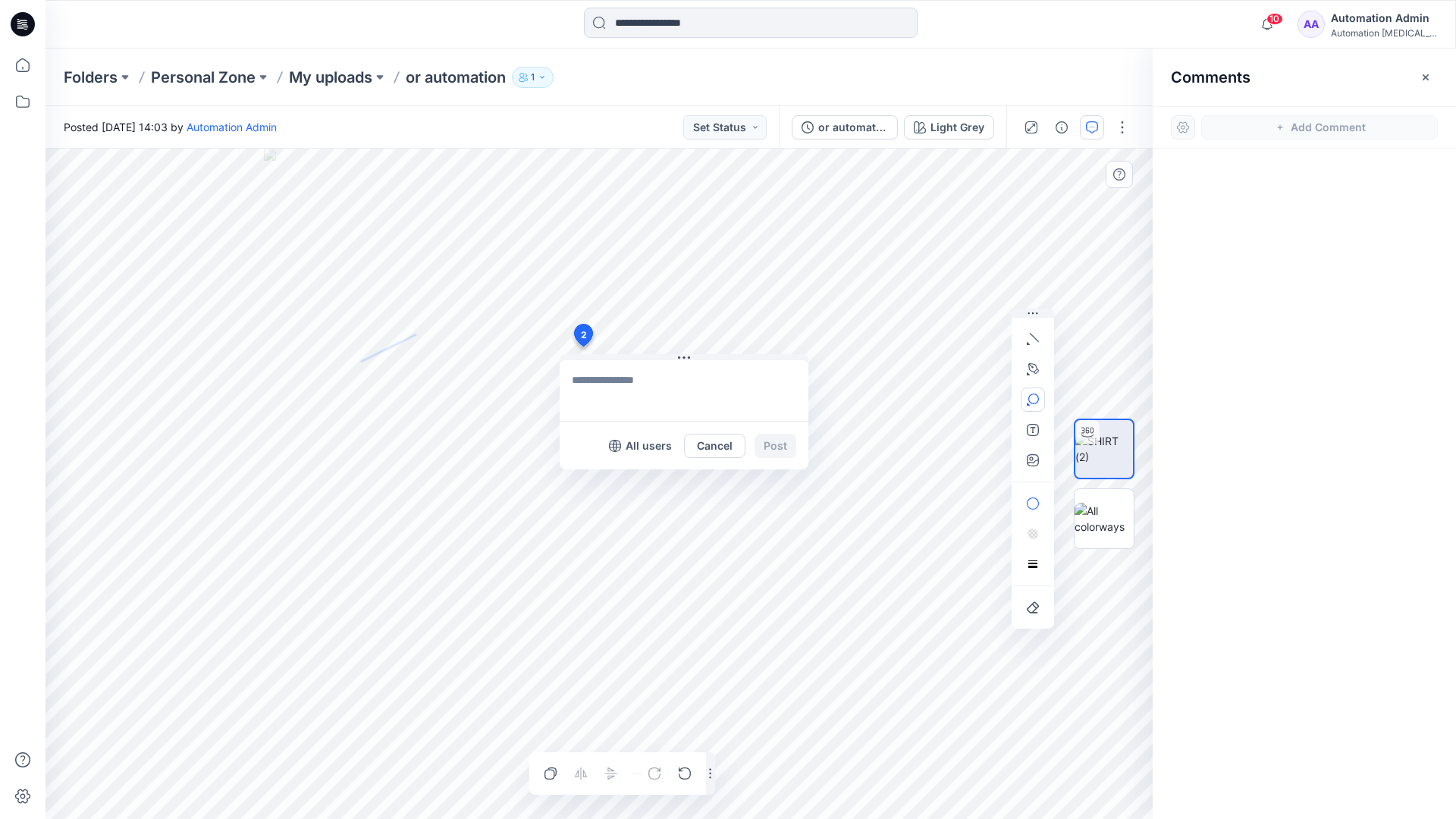
click at [1038, 403] on icon "button" at bounding box center [1032, 399] width 12 height 12
click at [957, 396] on button "button" at bounding box center [951, 401] width 24 height 24
click at [1038, 496] on button "button" at bounding box center [1033, 504] width 24 height 24
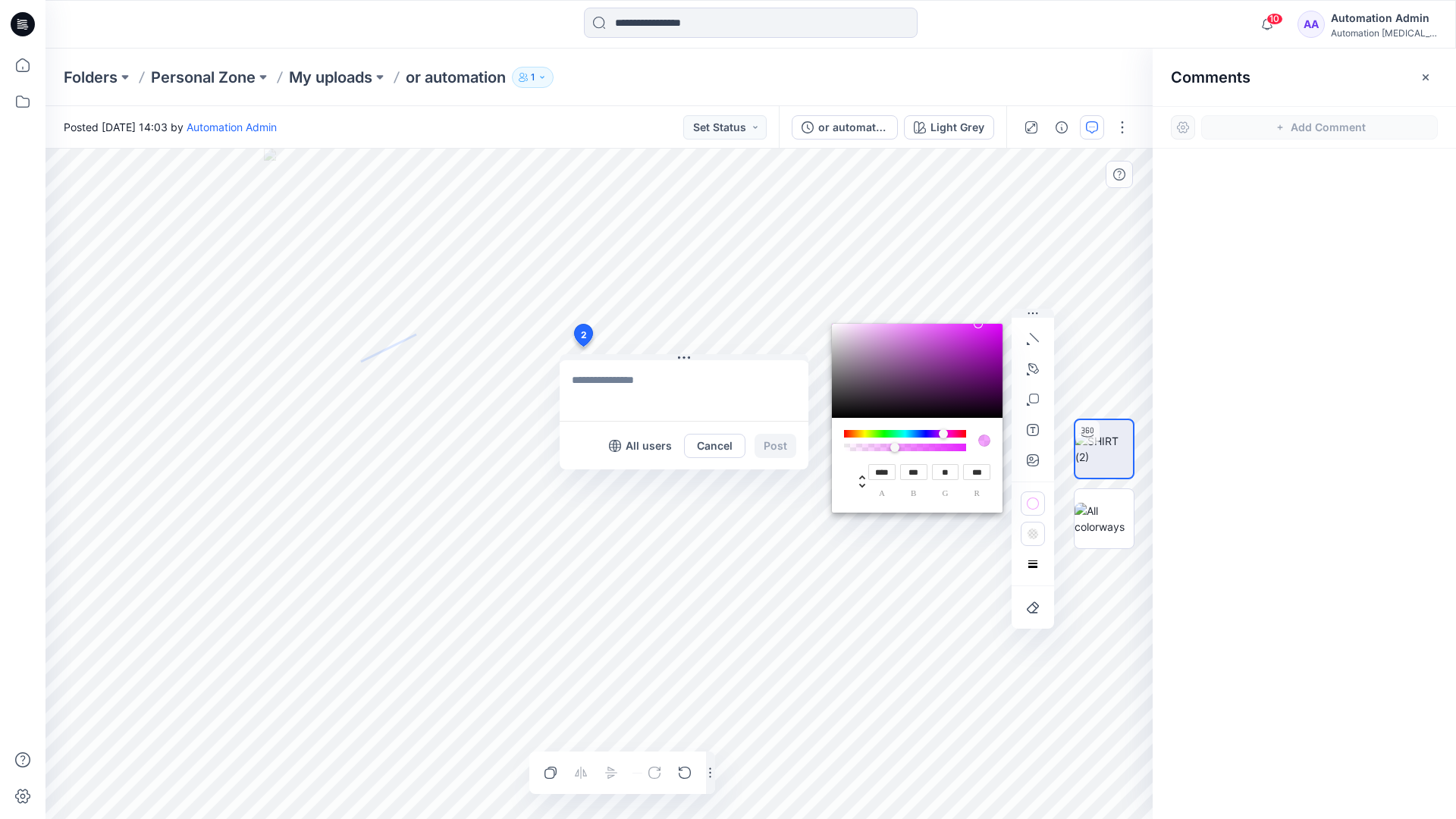
click at [1032, 536] on rect "button" at bounding box center [1032, 535] width 2 height 2
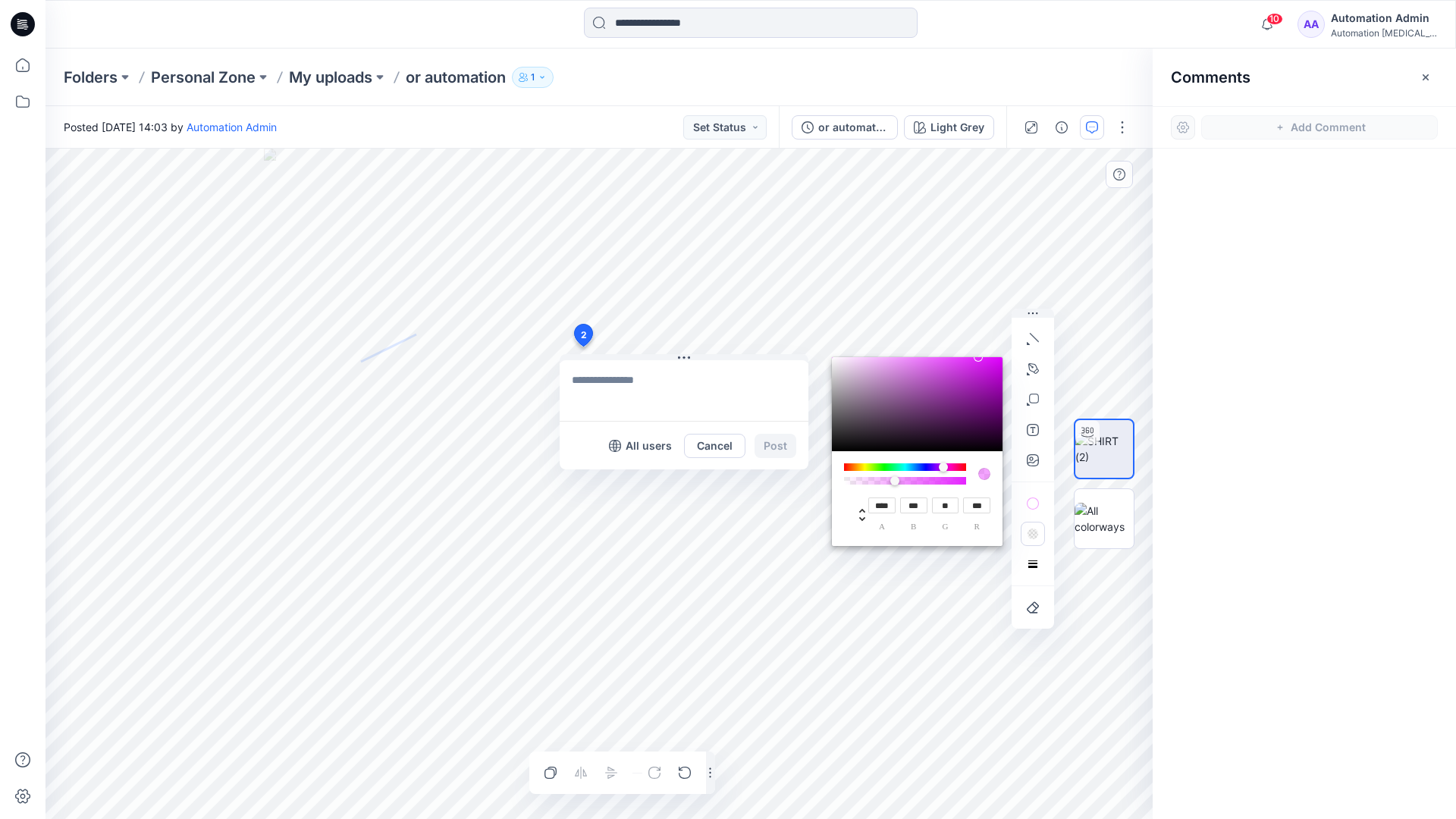
type input "**"
type input "***"
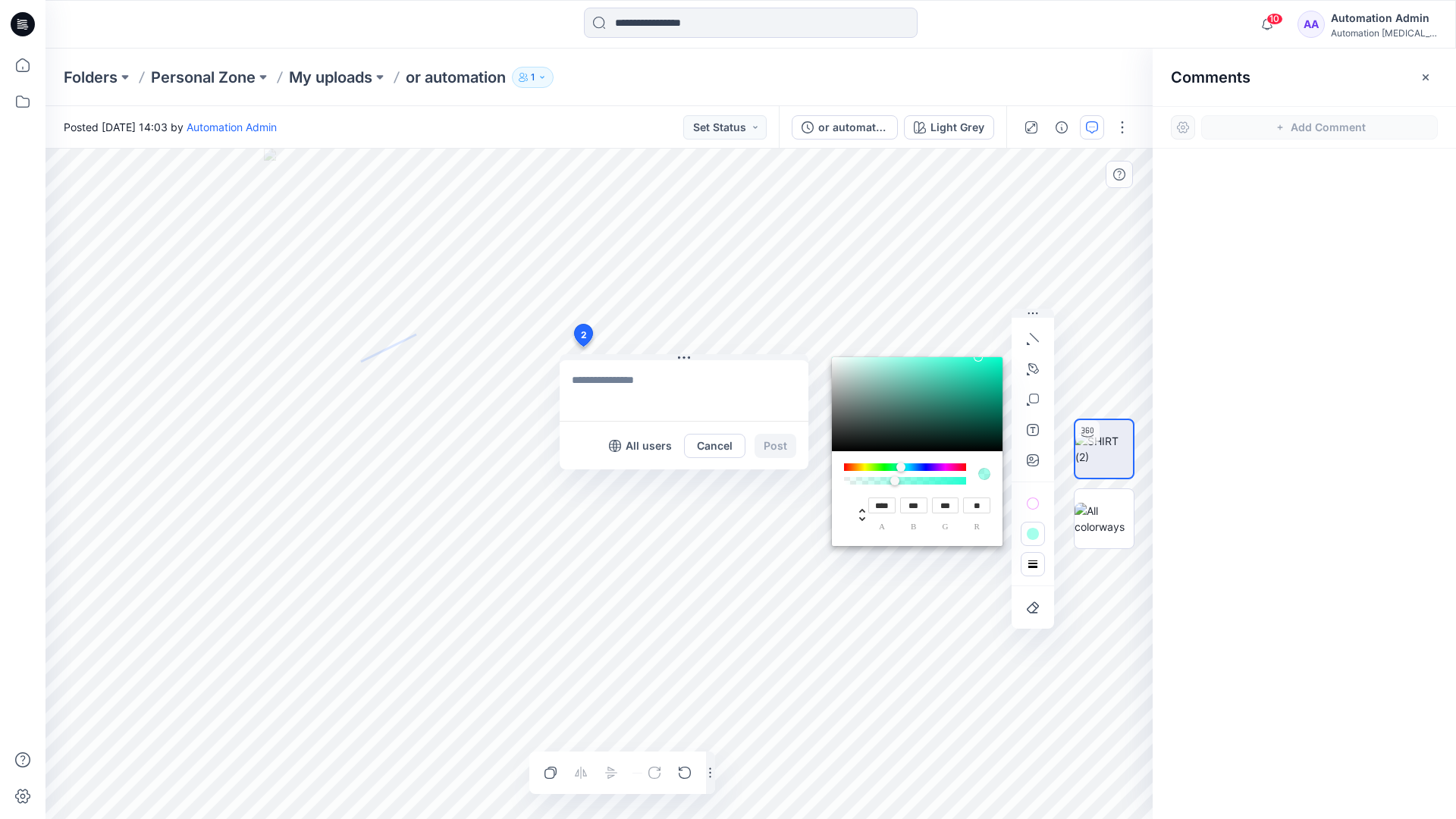
click at [1026, 558] on button "button" at bounding box center [1033, 564] width 24 height 24
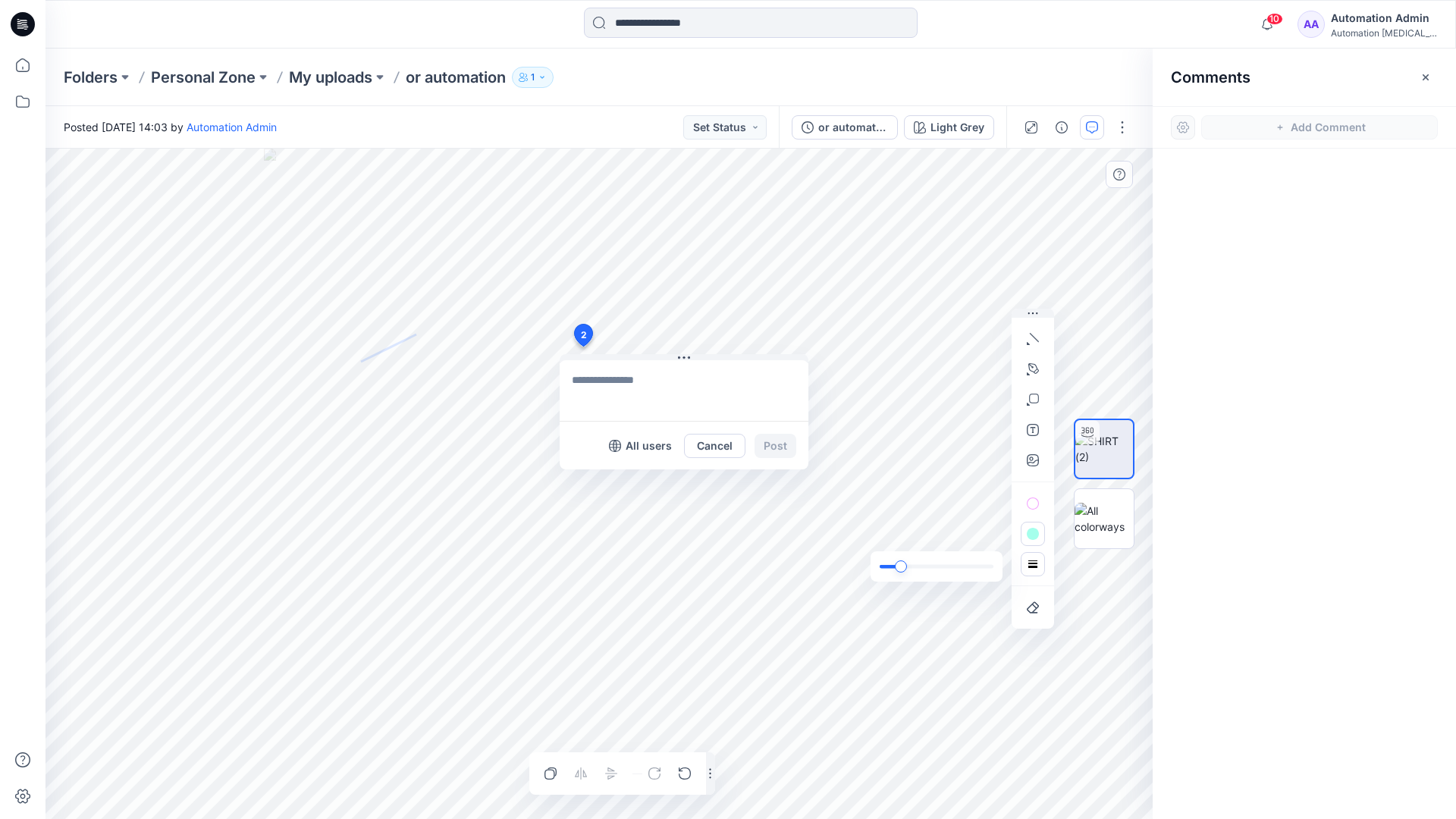
click at [904, 565] on div "slider" at bounding box center [900, 566] width 12 height 12
click at [1036, 569] on rect "button" at bounding box center [1032, 564] width 12 height 12
click at [1007, 532] on icon "button" at bounding box center [1011, 534] width 12 height 12
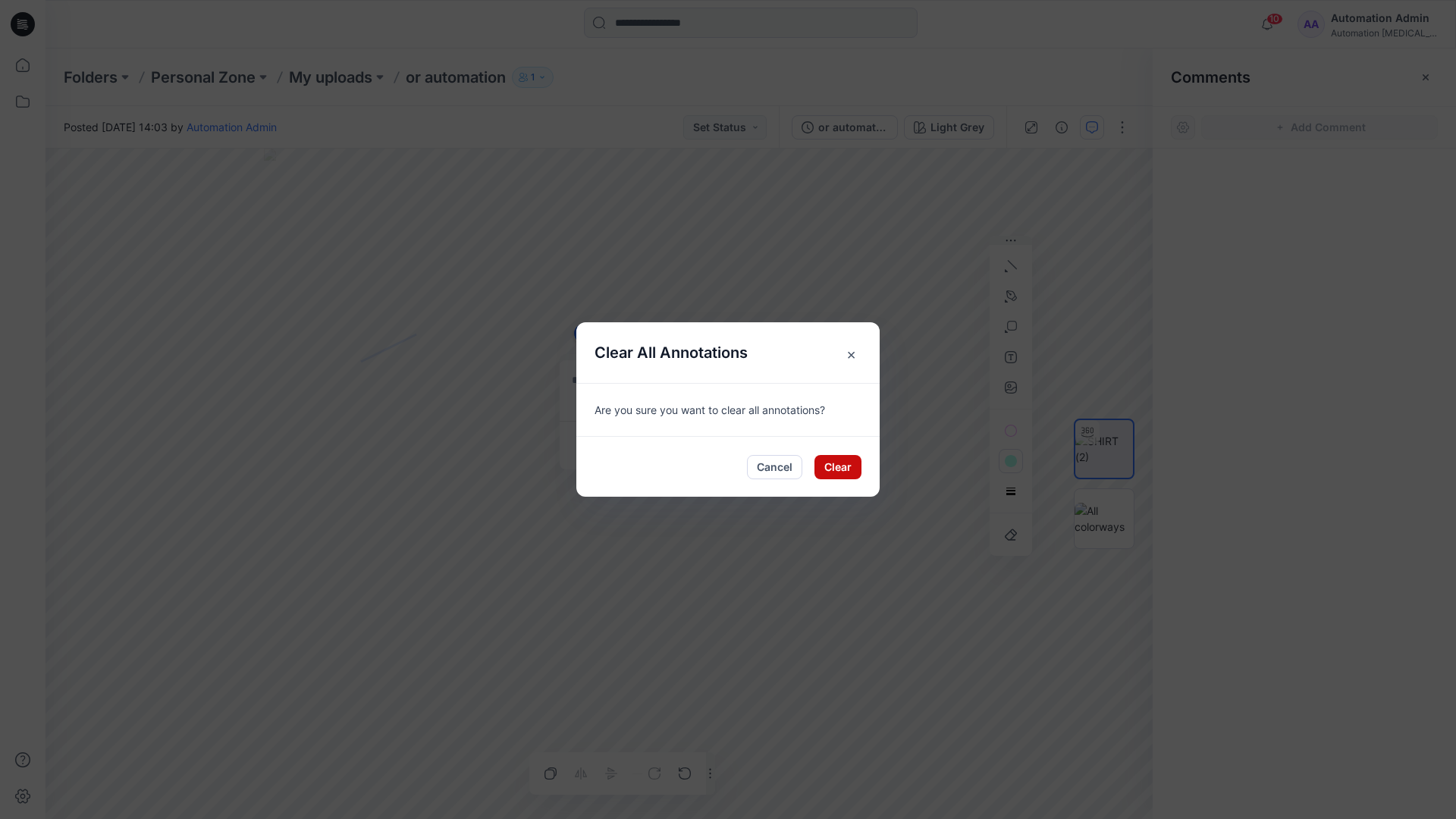
click at [843, 458] on button "Clear" at bounding box center [838, 467] width 47 height 24
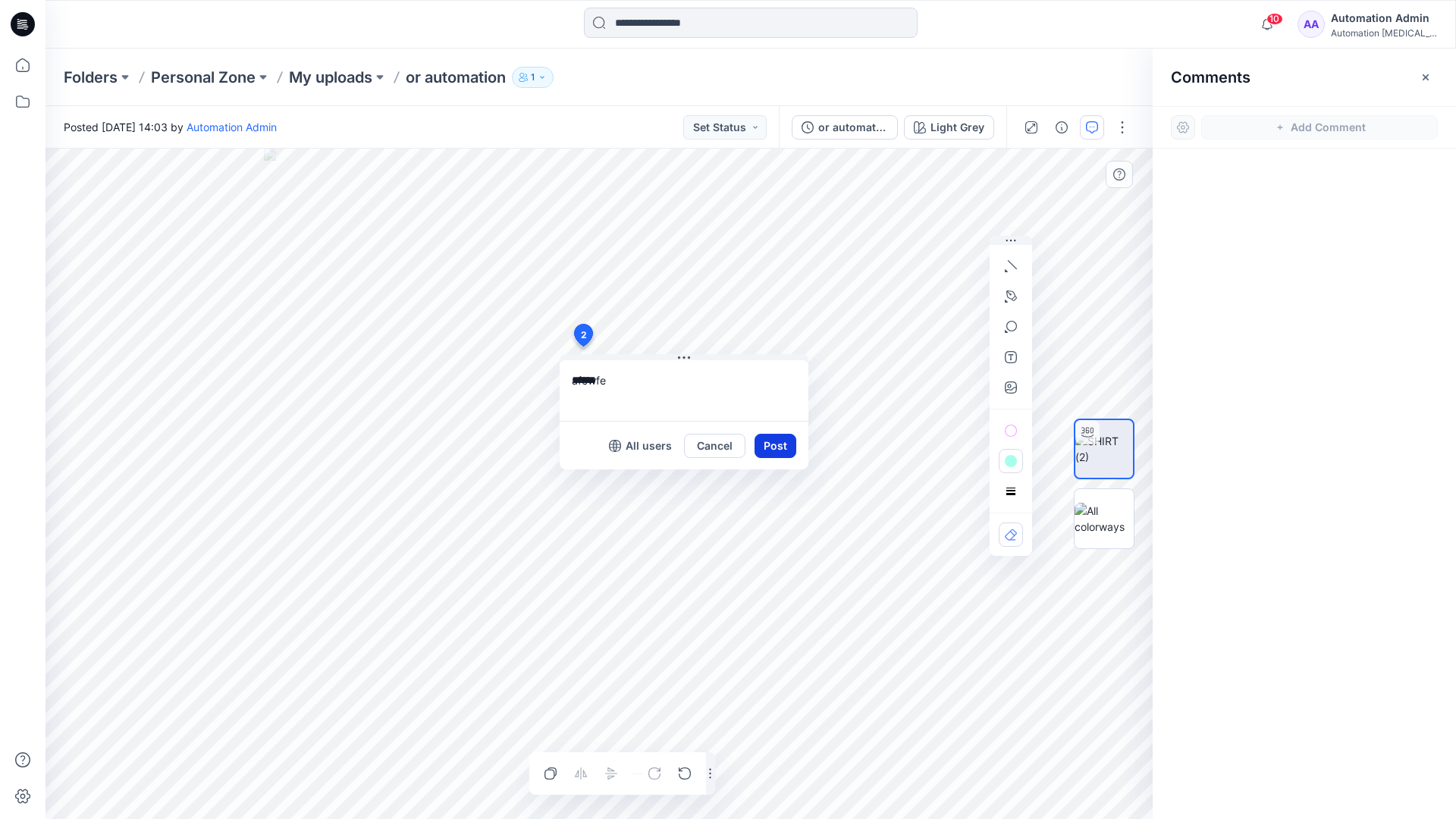
type textarea "******"
click at [769, 444] on button "Post" at bounding box center [775, 446] width 42 height 24
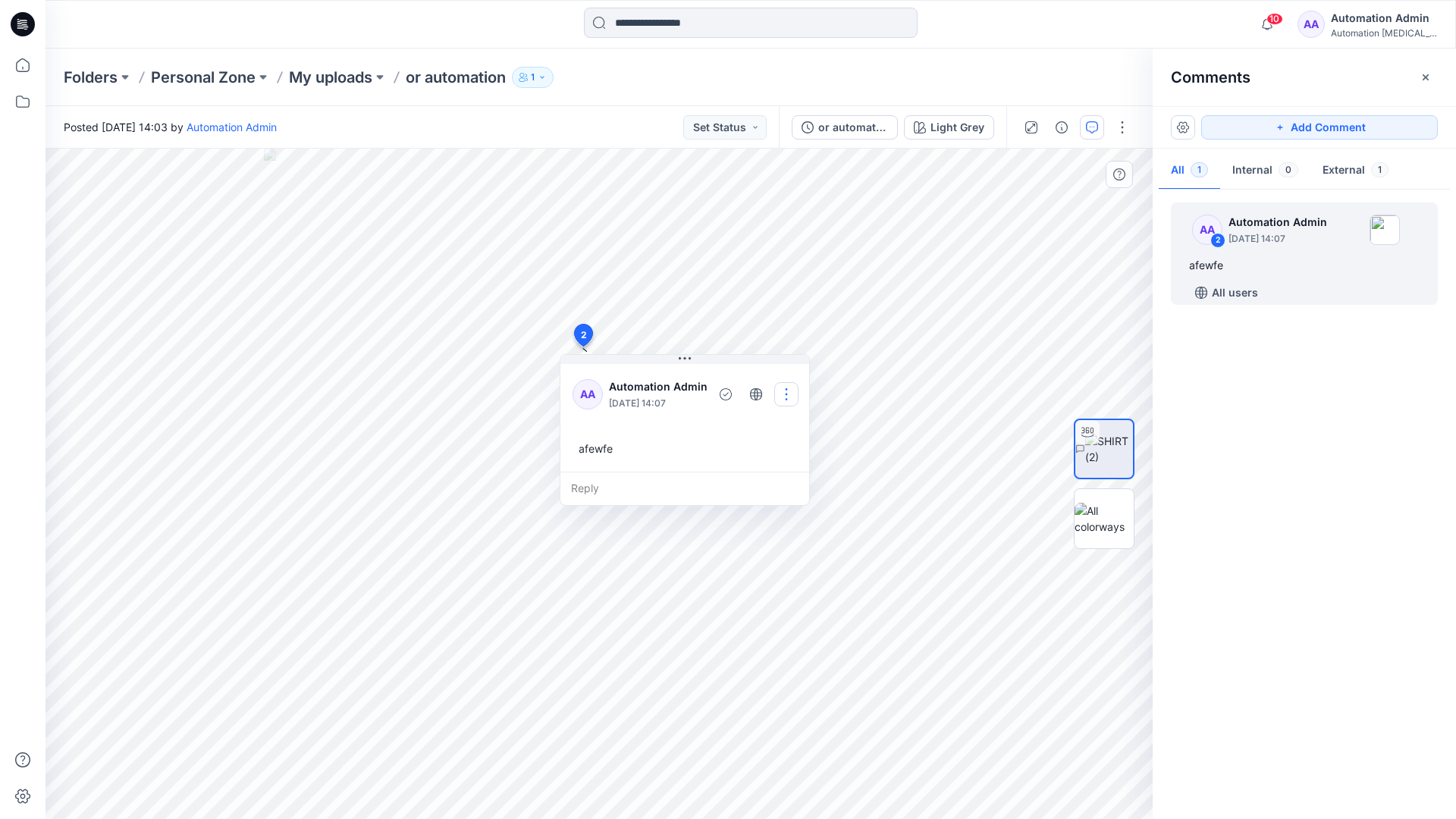
click at [780, 392] on button "button" at bounding box center [786, 394] width 24 height 24
click at [774, 465] on p "Delete thread" at bounding box center [788, 471] width 67 height 16
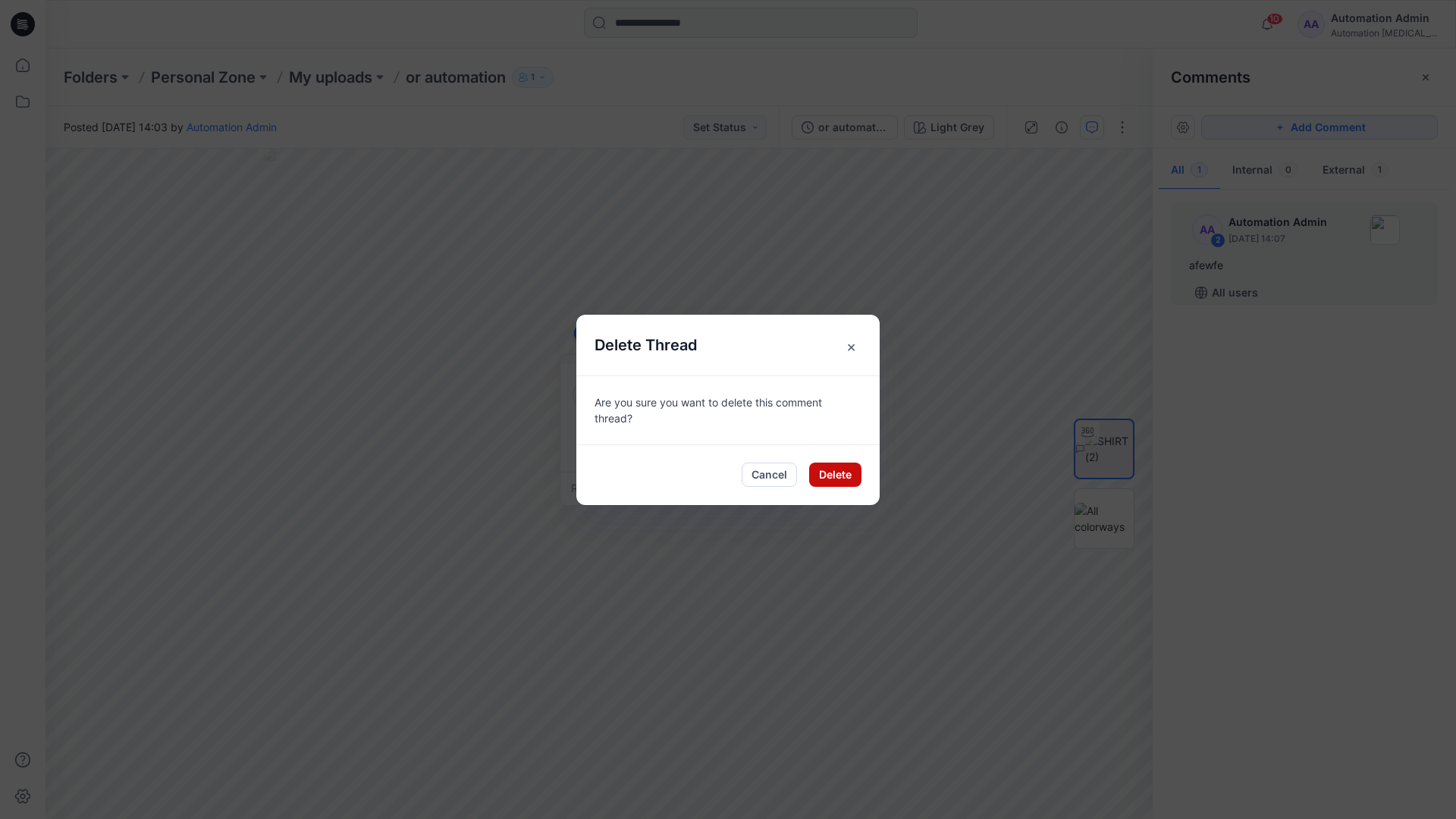
click at [824, 471] on button "Delete" at bounding box center [835, 475] width 52 height 24
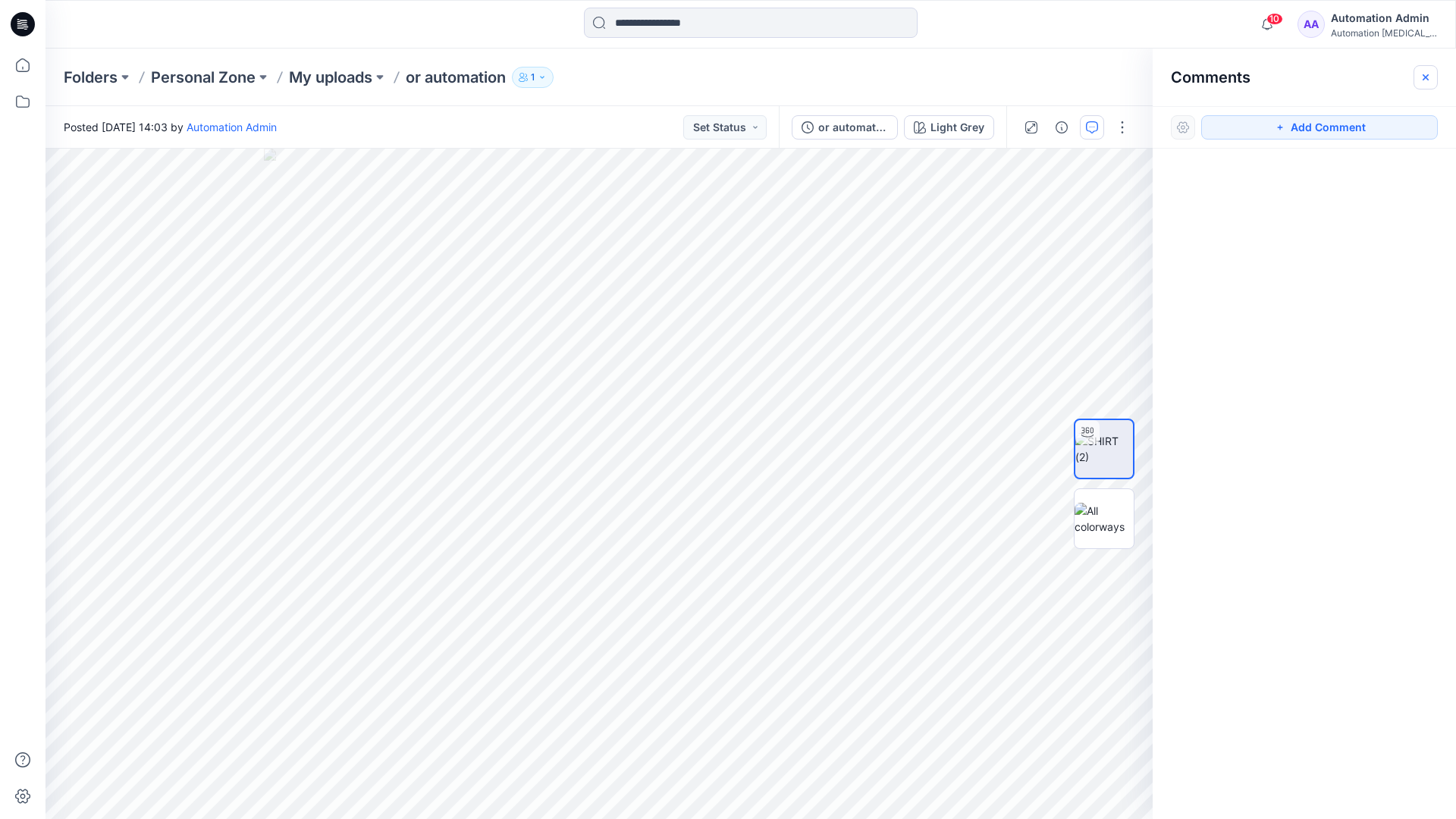
click at [1424, 77] on icon "button" at bounding box center [1426, 77] width 6 height 6
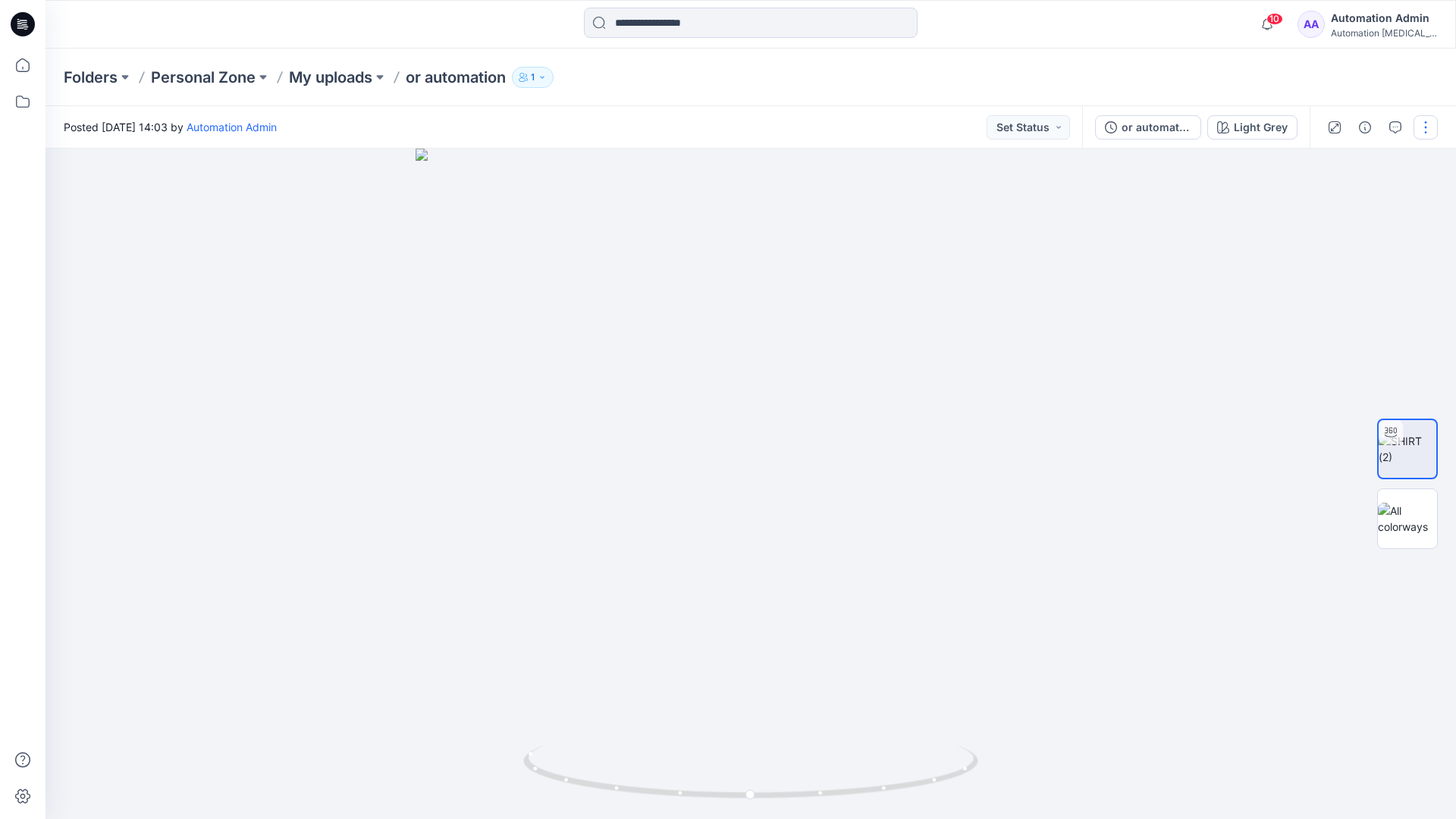
click at [1424, 134] on button "button" at bounding box center [1426, 127] width 24 height 24
click at [1330, 207] on p "Edit" at bounding box center [1329, 205] width 19 height 16
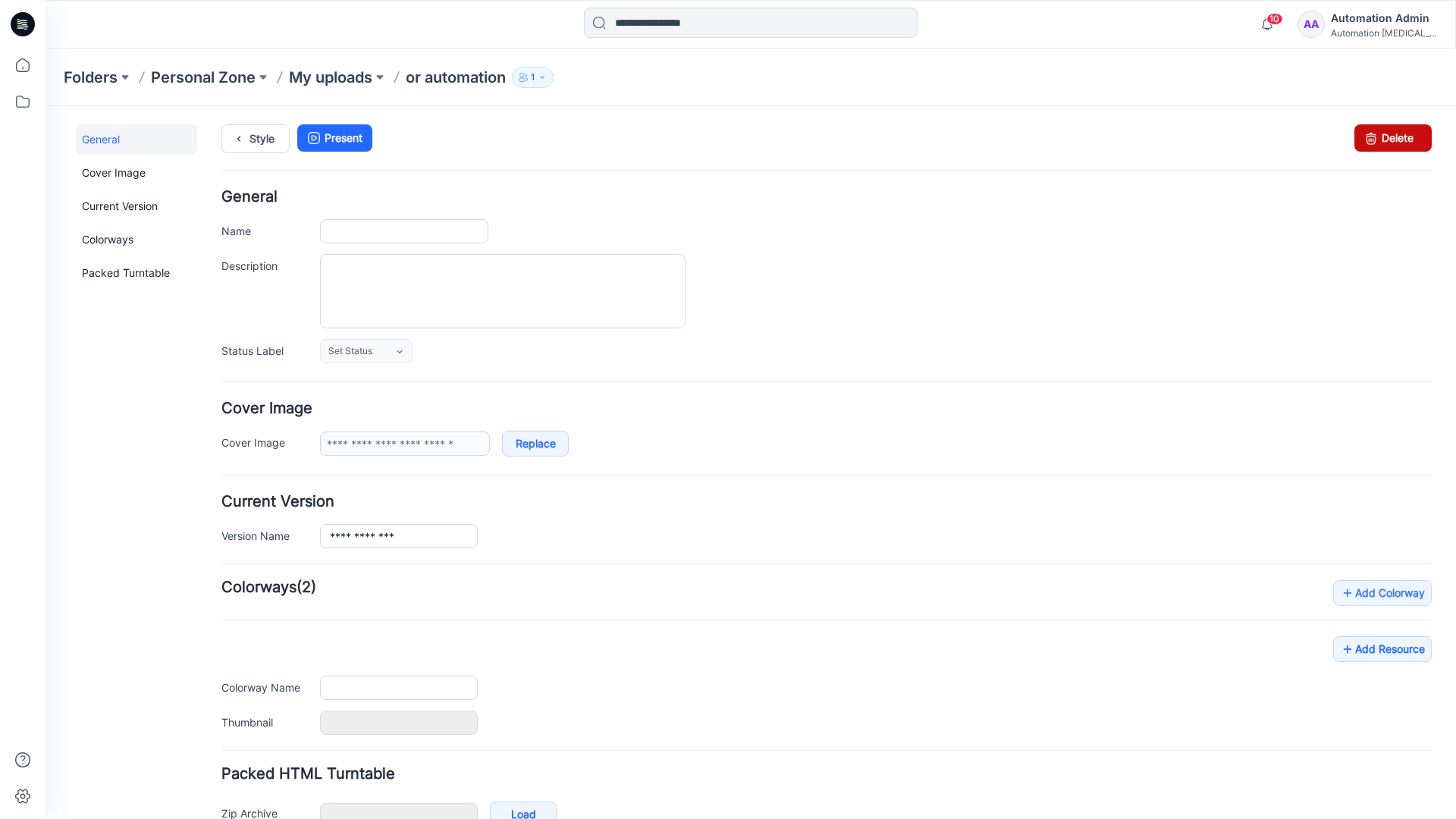
click at [1361, 139] on icon at bounding box center [1371, 138] width 22 height 27
type input "**********"
click at [1213, 42] on div "10 Notifications Your style or automation is ready 1 new Colorways 4 minutes ag…" at bounding box center [750, 24] width 1410 height 49
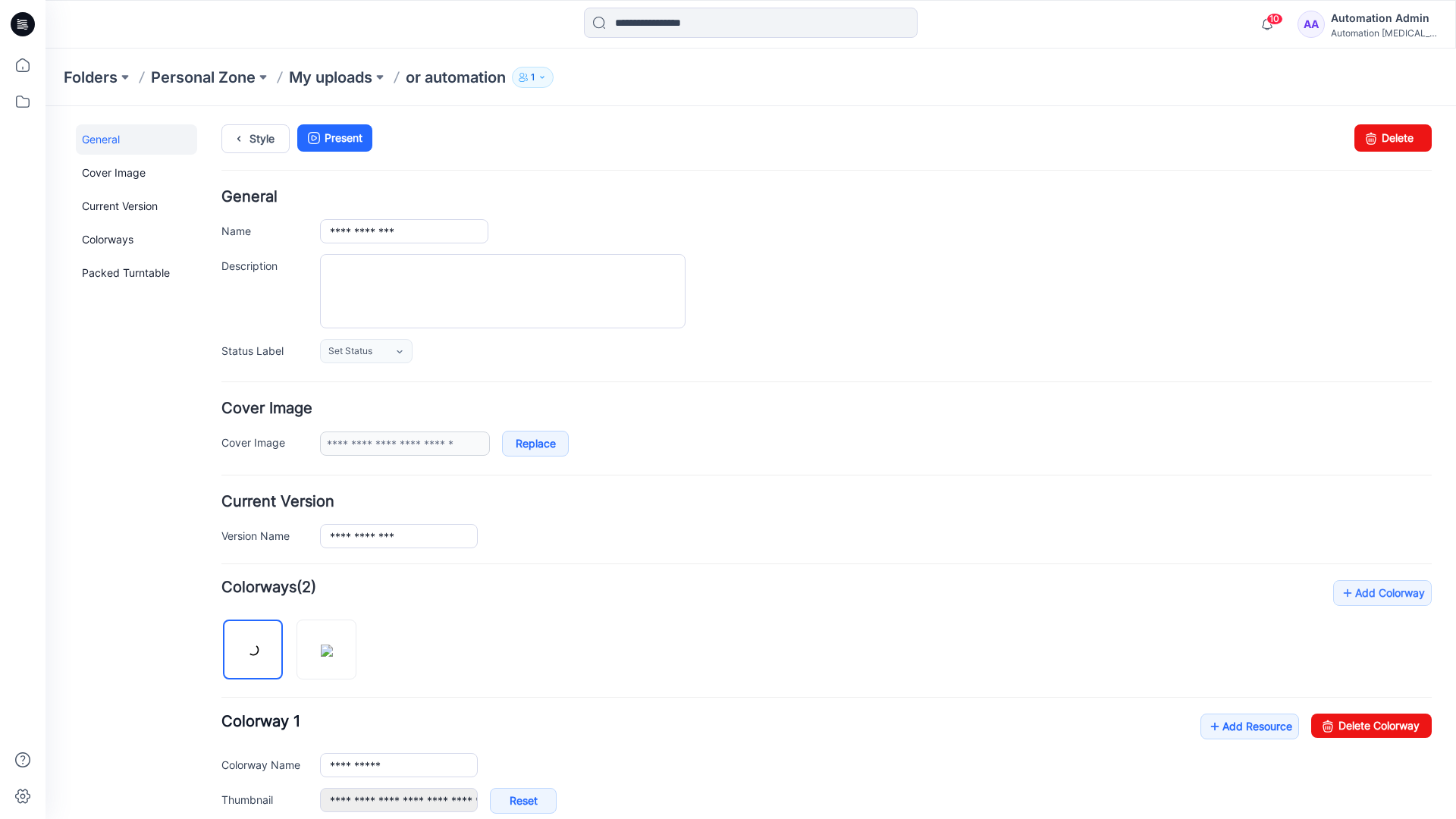
click at [1361, 28] on div "Automation [MEDICAL_DATA]..." at bounding box center [1384, 33] width 107 height 11
